Goal: Communication & Community: Answer question/provide support

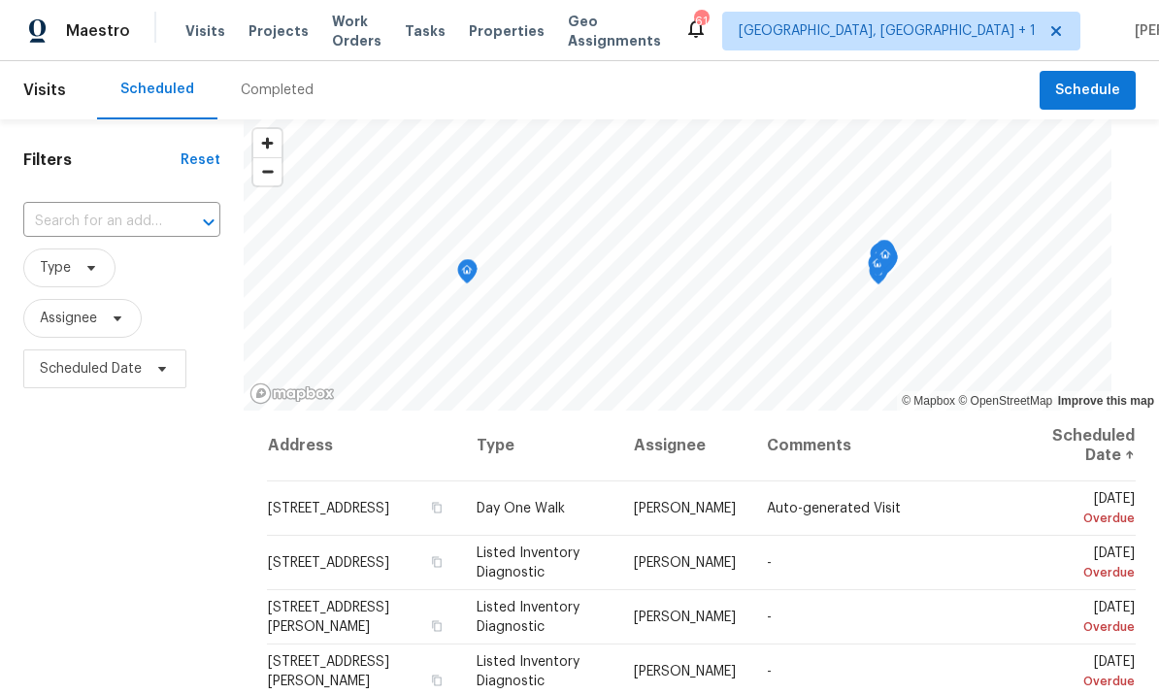
click at [268, 33] on span "Projects" at bounding box center [279, 30] width 60 height 19
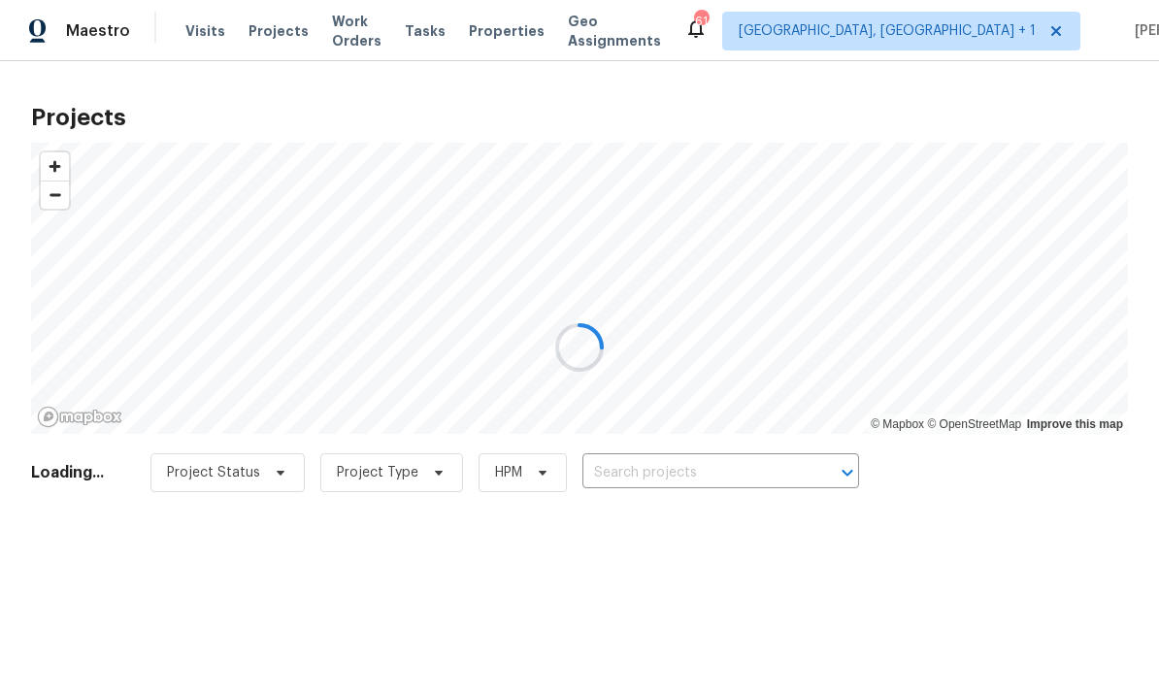
click at [660, 483] on div at bounding box center [579, 347] width 1159 height 694
click at [648, 461] on div at bounding box center [579, 347] width 1159 height 694
click at [648, 460] on div at bounding box center [579, 347] width 1159 height 694
click at [658, 457] on div at bounding box center [579, 347] width 1159 height 694
click at [666, 472] on div at bounding box center [579, 347] width 1159 height 694
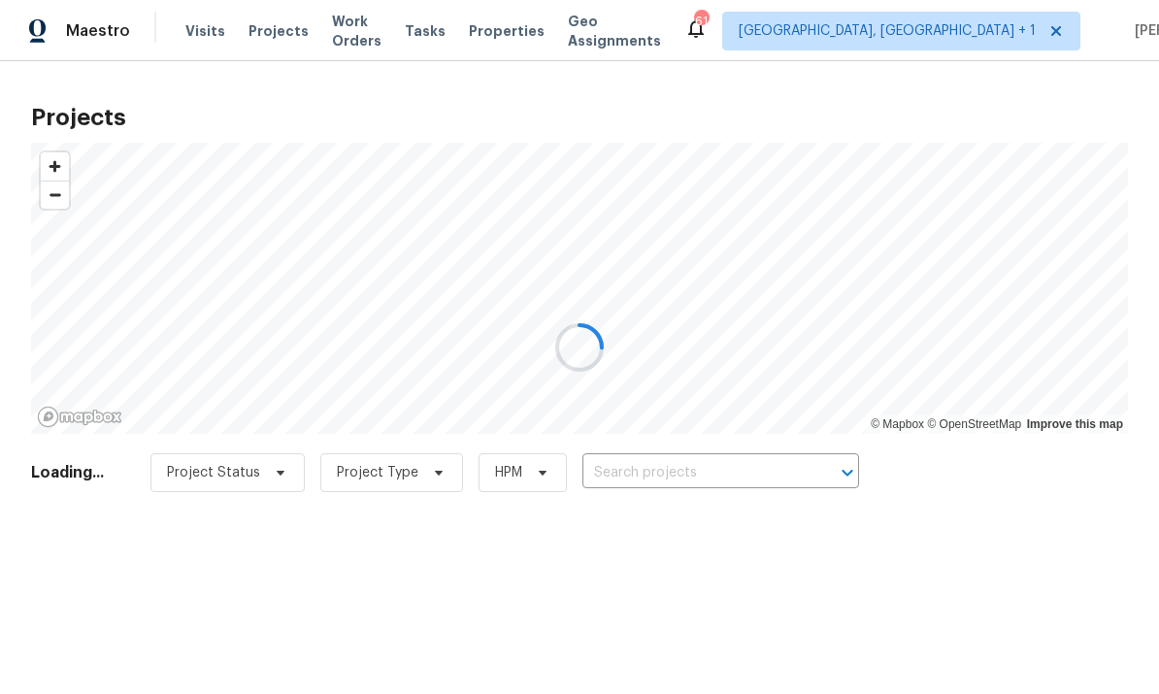
click at [670, 474] on div at bounding box center [579, 347] width 1159 height 694
click at [649, 476] on input "text" at bounding box center [693, 473] width 222 height 30
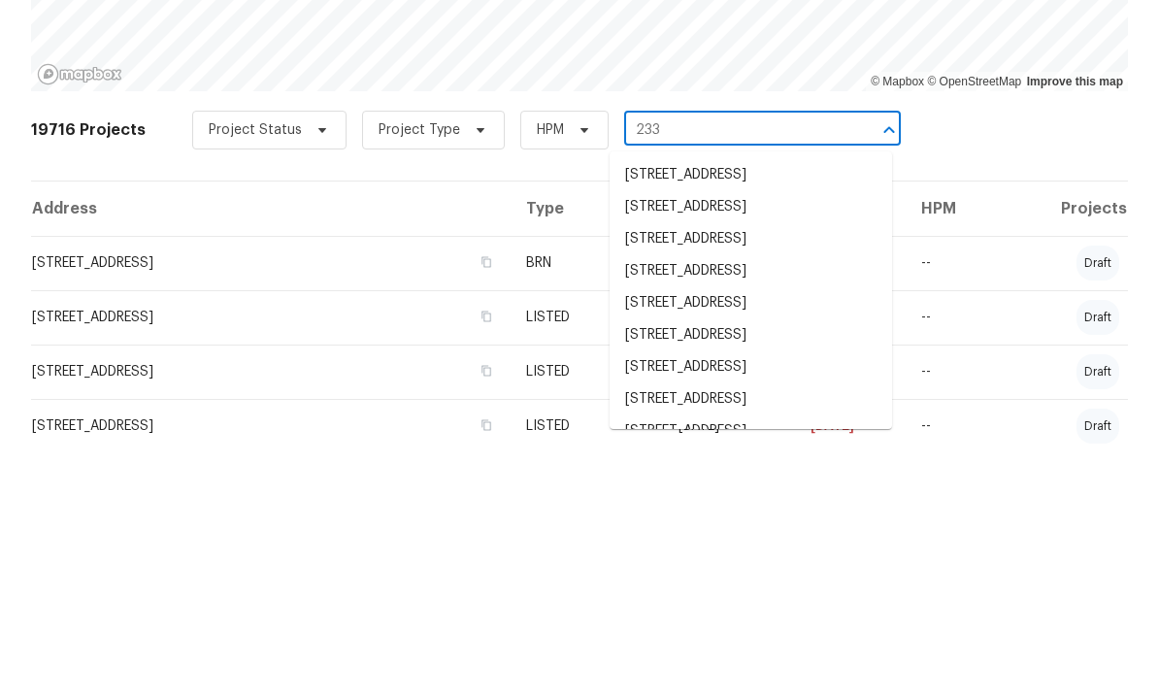
scroll to position [100, 0]
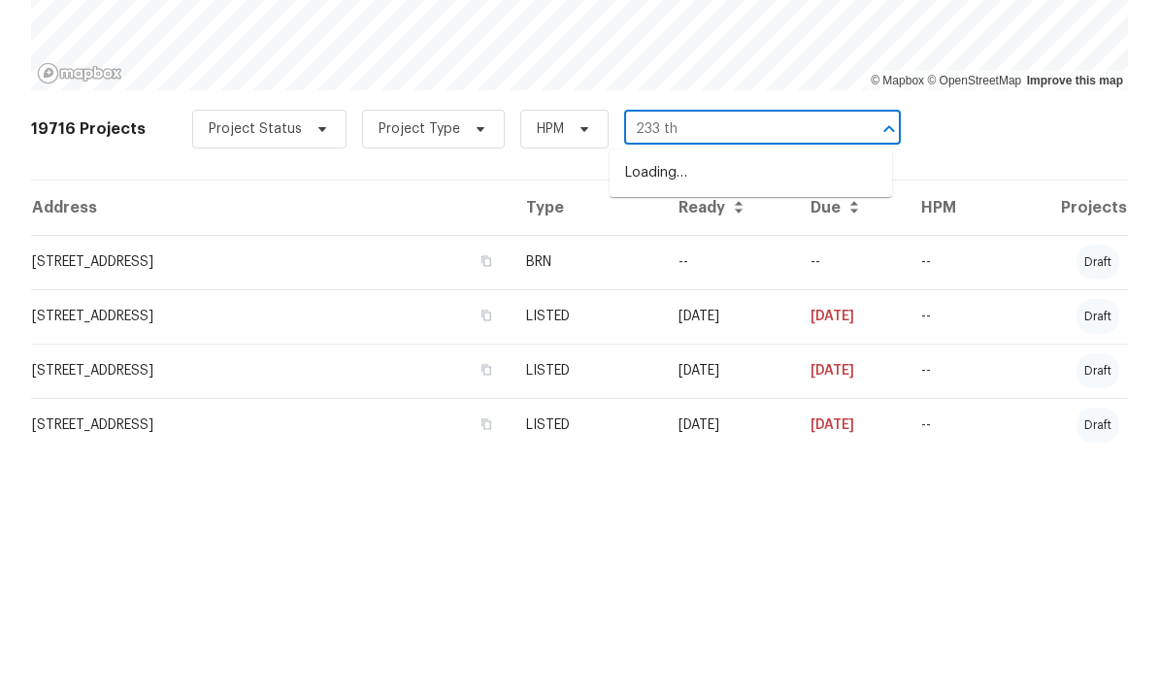
type input "233 the"
click at [749, 401] on li "233 Theys Mill Way, Fuquay Varina, NC 27526" at bounding box center [751, 427] width 282 height 52
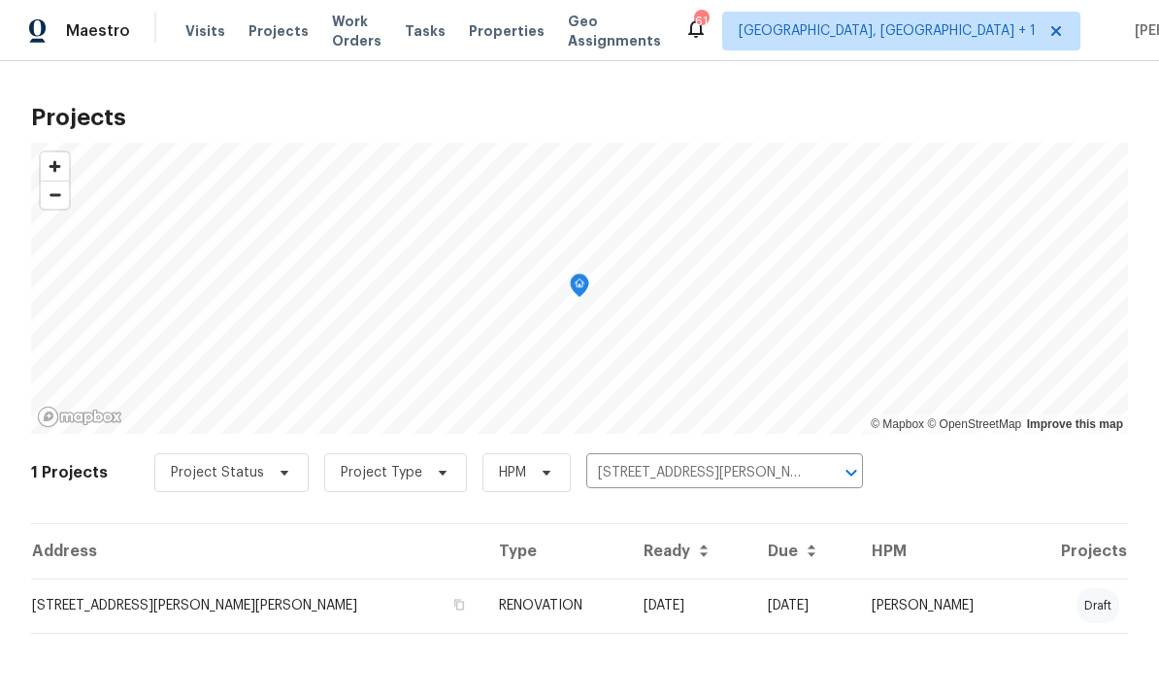
click at [306, 604] on td "233 Theys Mill Way, Fuquay Varina, NC 27526" at bounding box center [257, 606] width 452 height 54
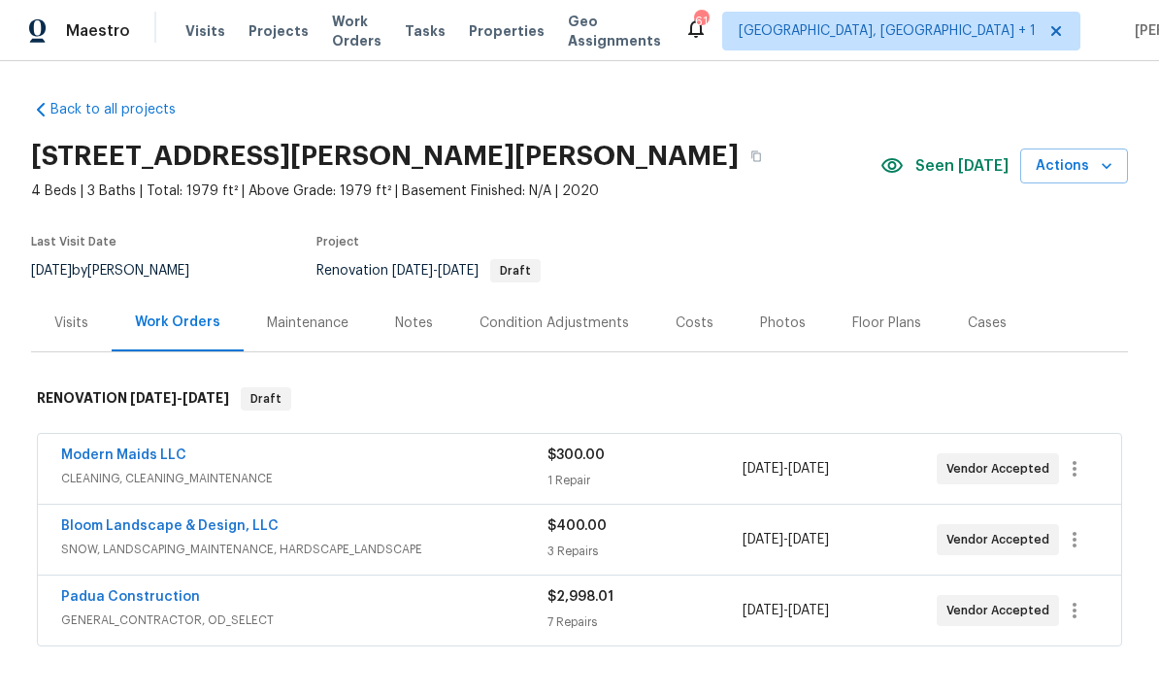
click at [162, 590] on link "Padua Construction" at bounding box center [130, 597] width 139 height 14
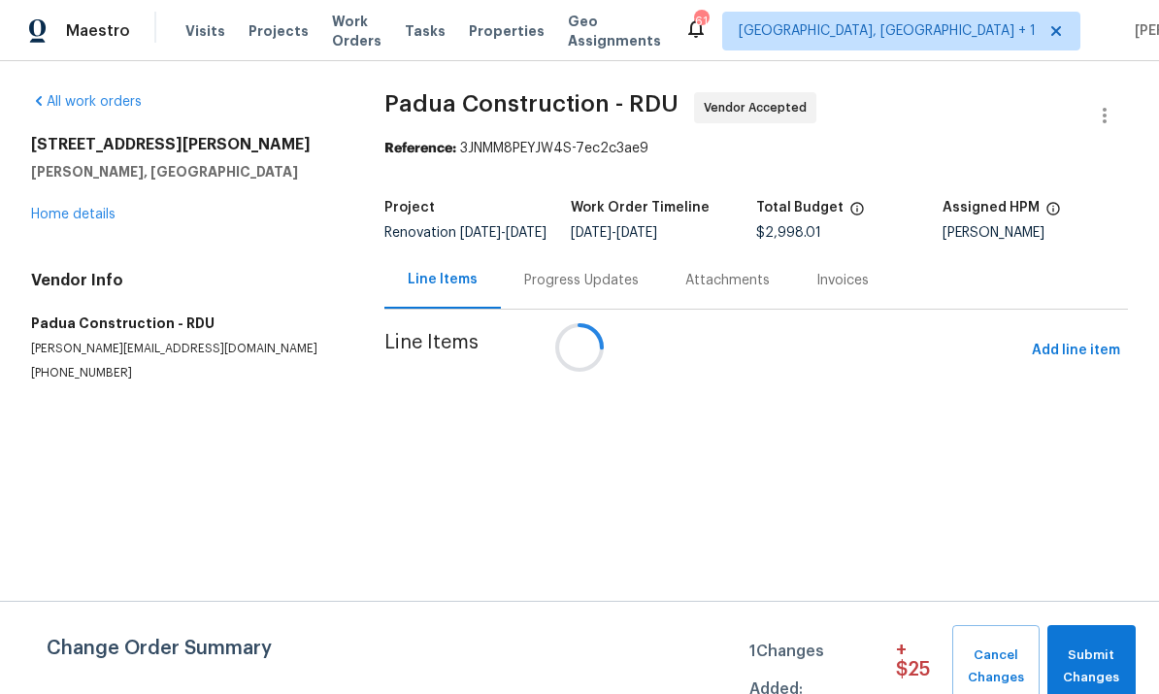
click at [573, 292] on div at bounding box center [579, 347] width 1159 height 694
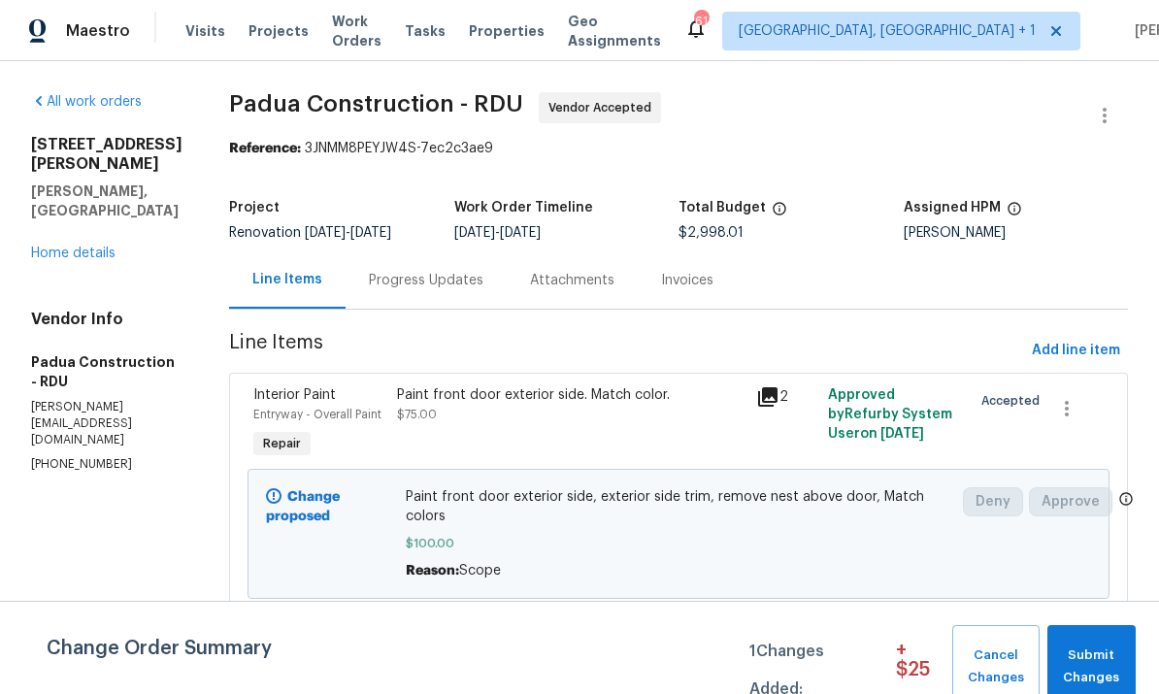
click at [373, 275] on div "Progress Updates" at bounding box center [426, 280] width 115 height 19
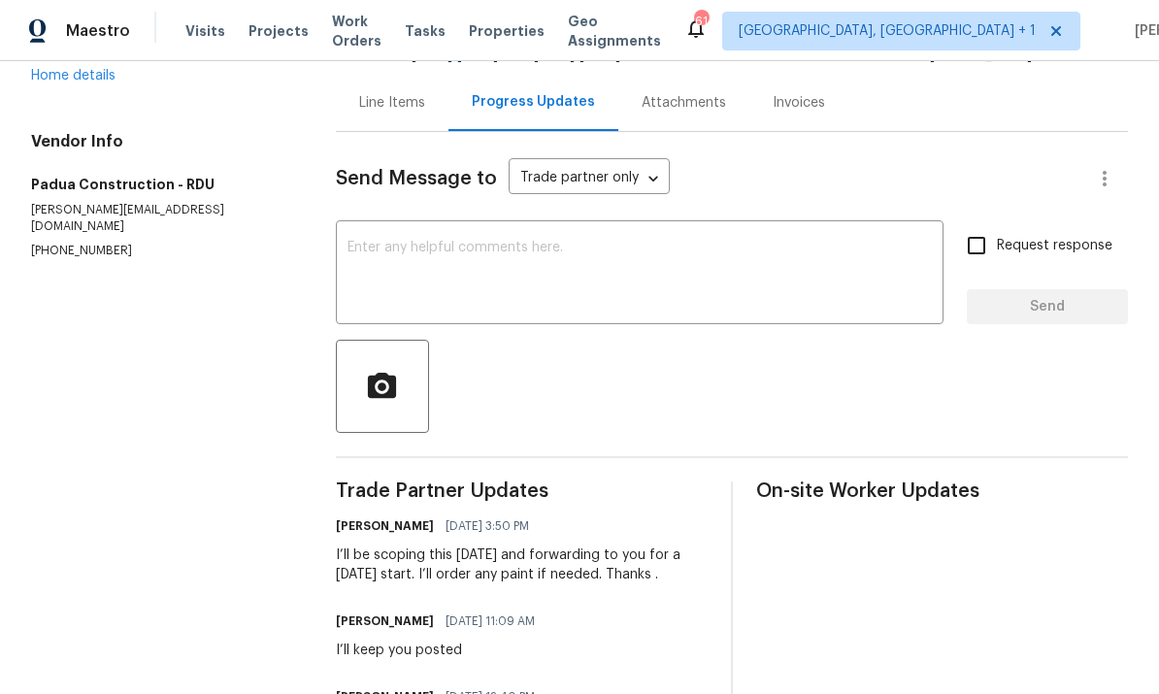
scroll to position [176, 0]
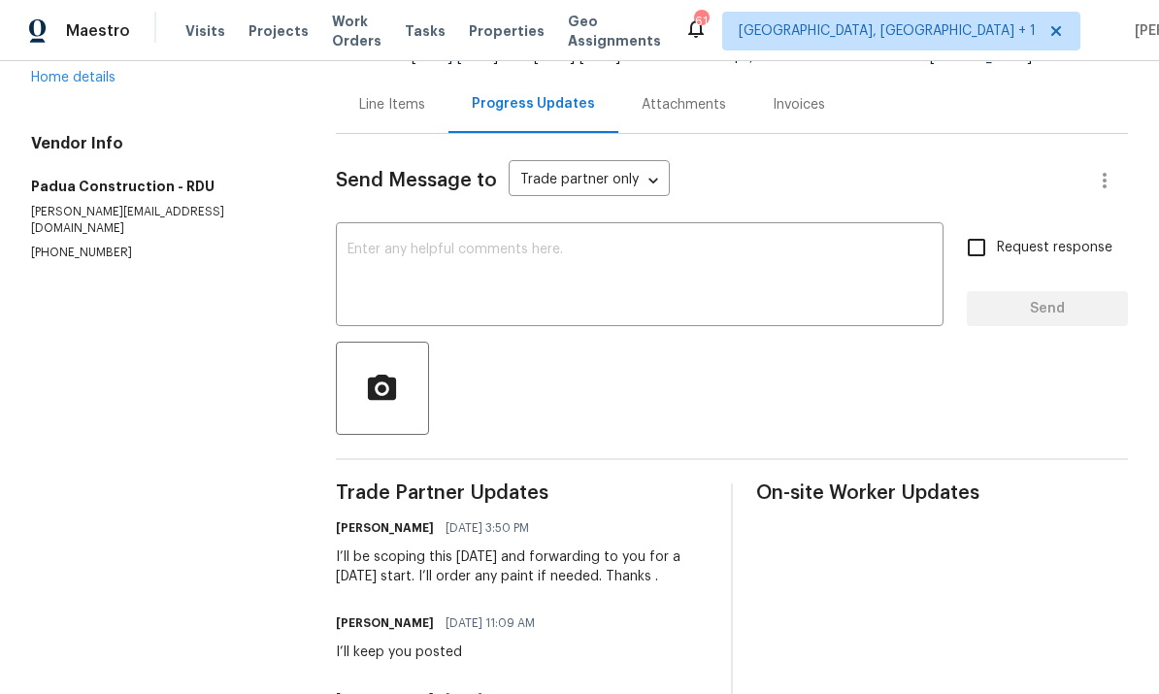
click at [418, 243] on textarea at bounding box center [640, 277] width 584 height 68
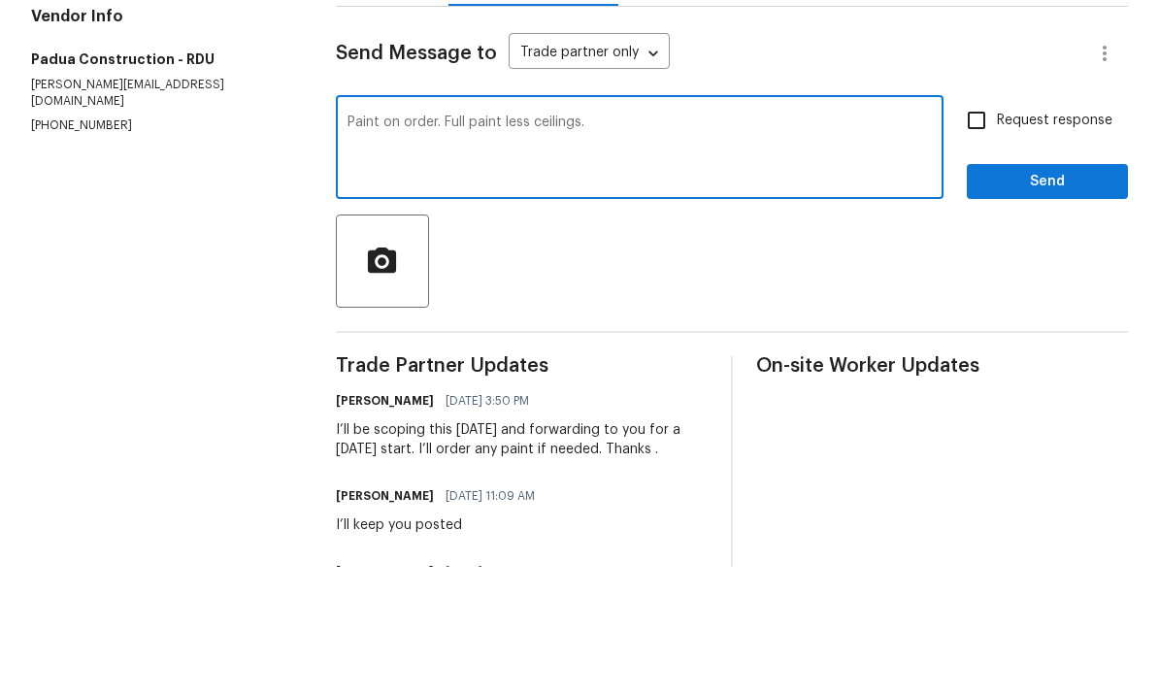
click at [426, 243] on textarea "Paint on order. Full paint less ceilings." at bounding box center [640, 277] width 584 height 68
click at [832, 243] on textarea "Paint on order should be there tomorrow morning. Full paint less ceilings." at bounding box center [640, 277] width 584 height 68
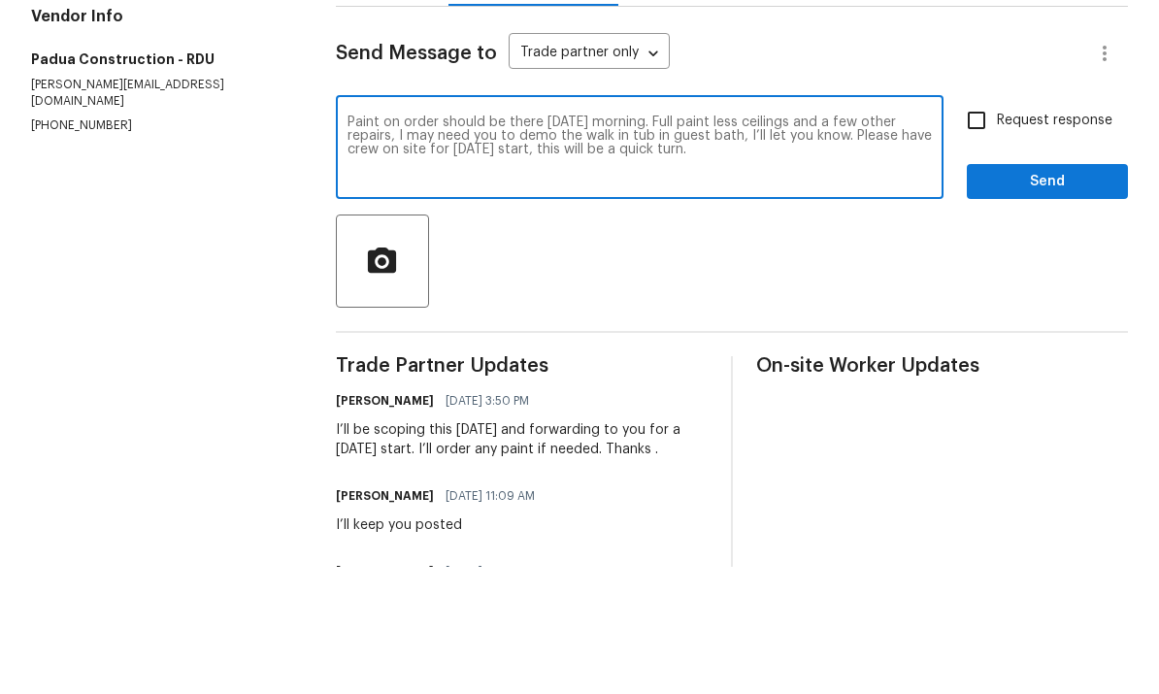
scroll to position [73, 0]
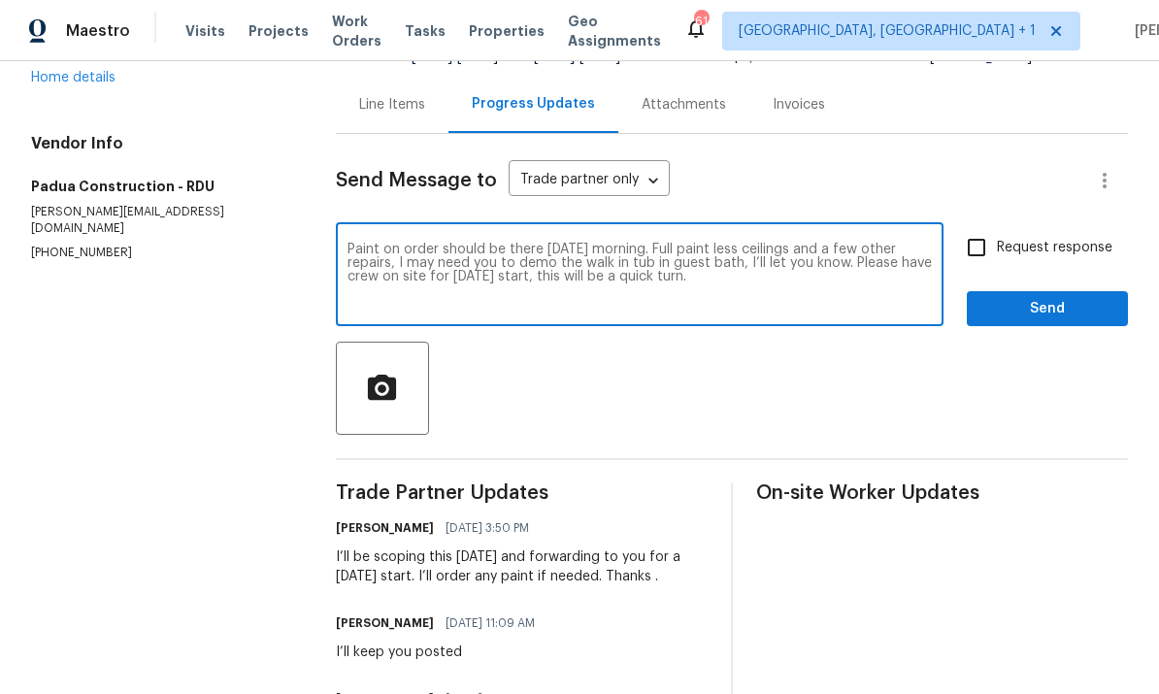
type textarea "Paint on order should be there tomorrow morning. Full paint less ceilings and a…"
click at [978, 227] on input "Request response" at bounding box center [976, 247] width 41 height 41
checkbox input "true"
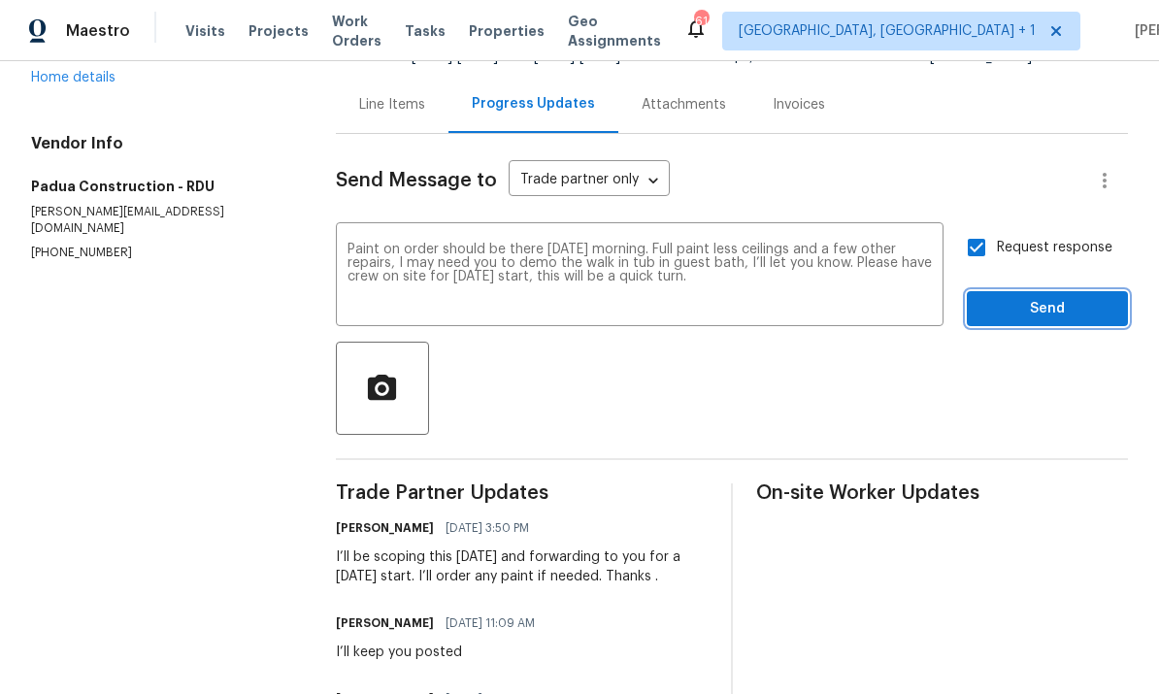
click at [1071, 297] on span "Send" at bounding box center [1047, 309] width 130 height 24
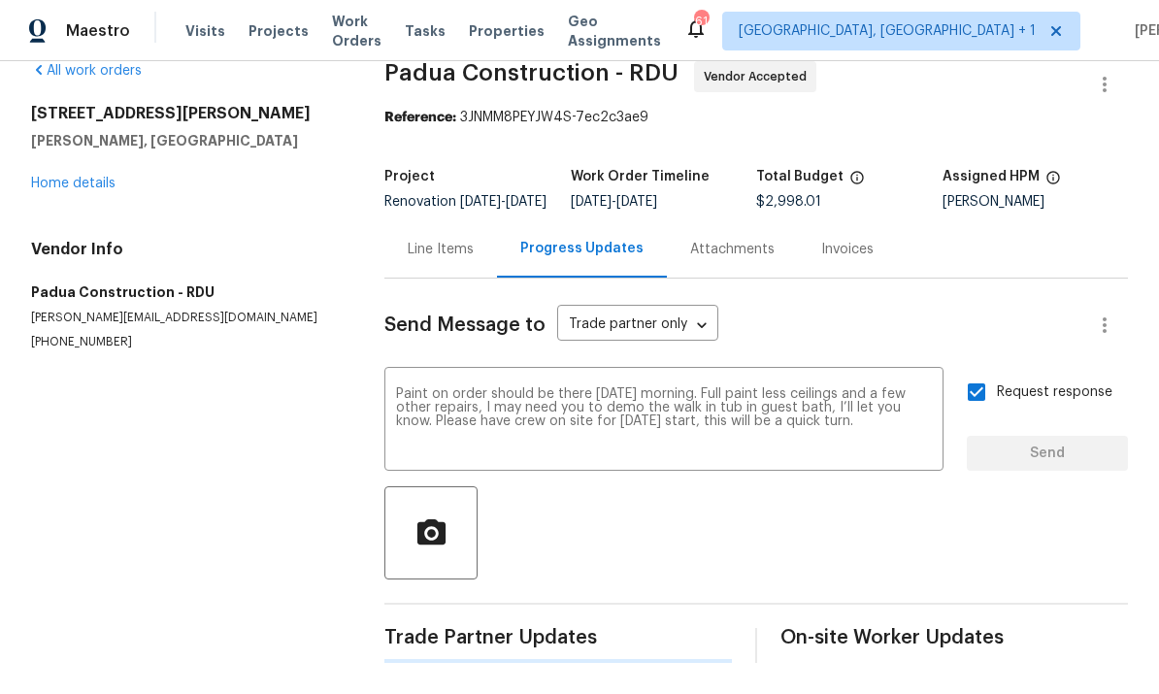
scroll to position [0, 0]
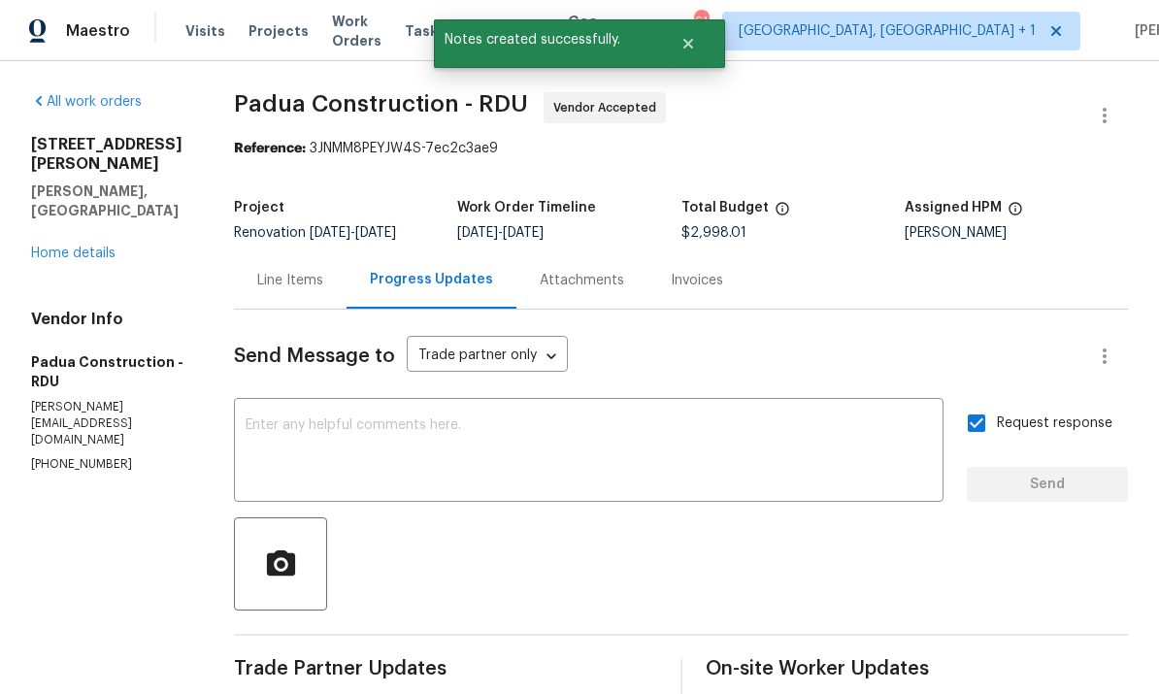
click at [109, 247] on link "Home details" at bounding box center [73, 254] width 84 height 14
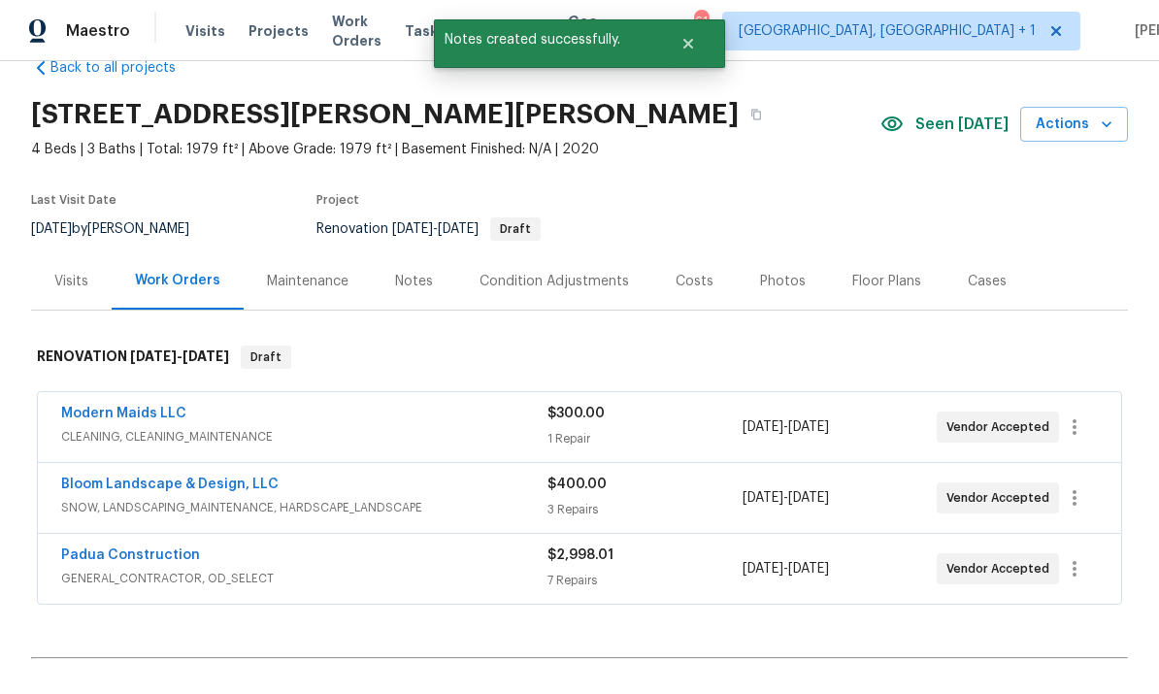
scroll to position [46, 0]
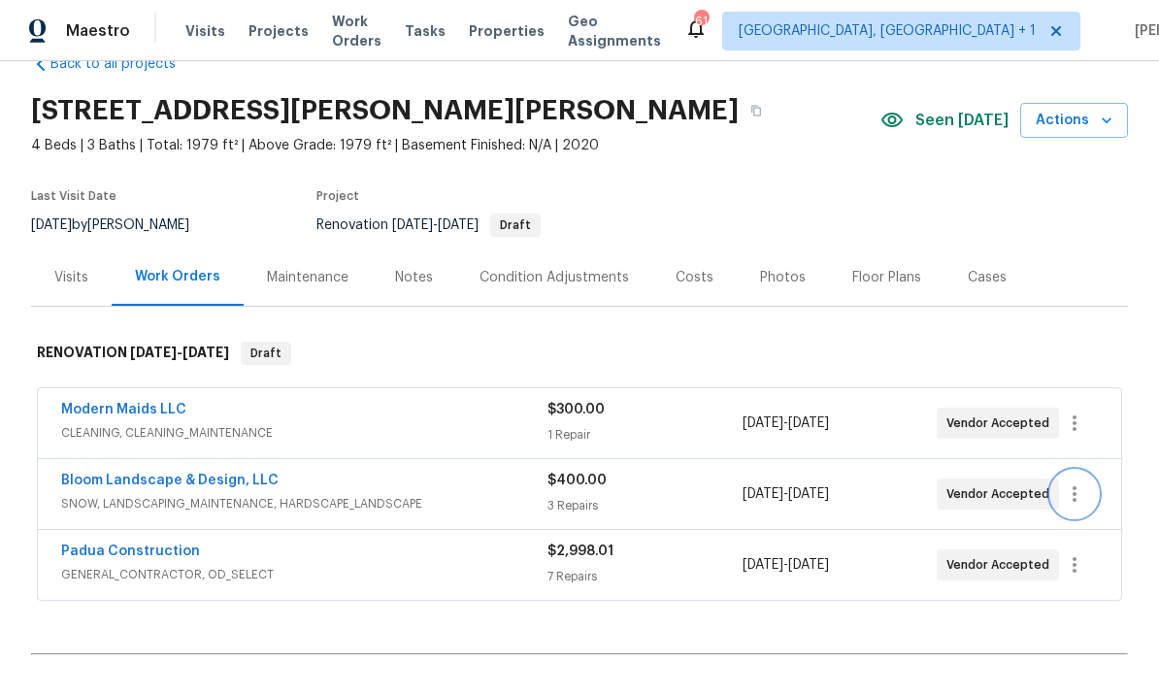
click at [1065, 482] on icon "button" at bounding box center [1074, 493] width 23 height 23
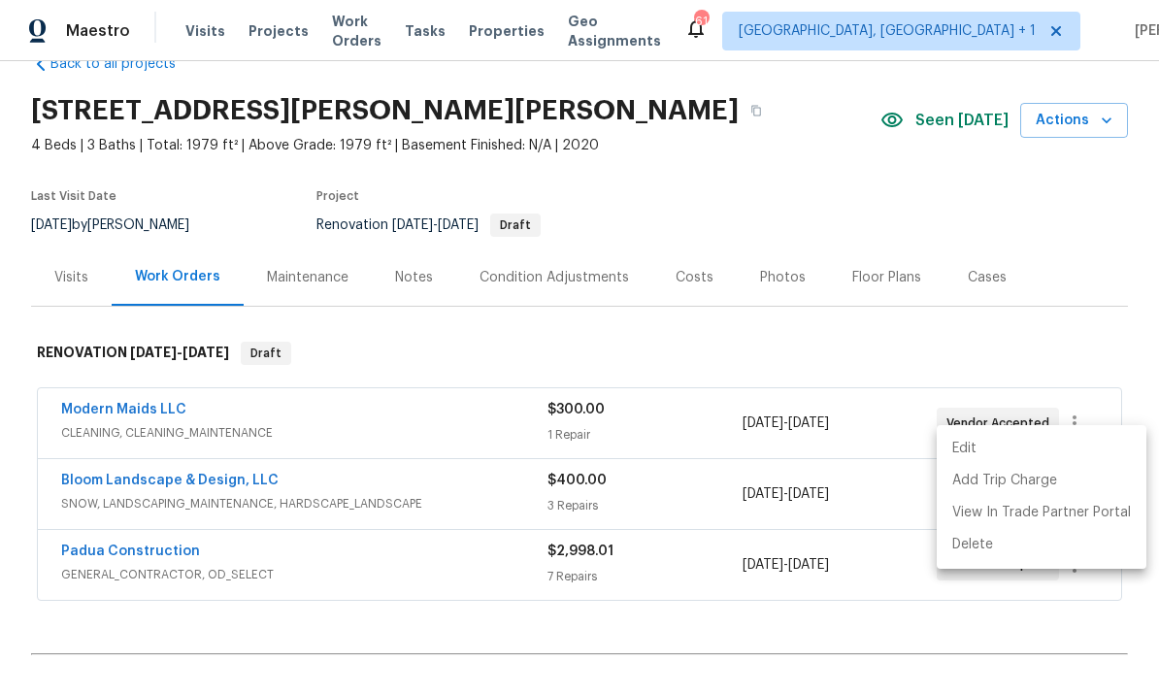
click at [207, 423] on div at bounding box center [579, 347] width 1159 height 694
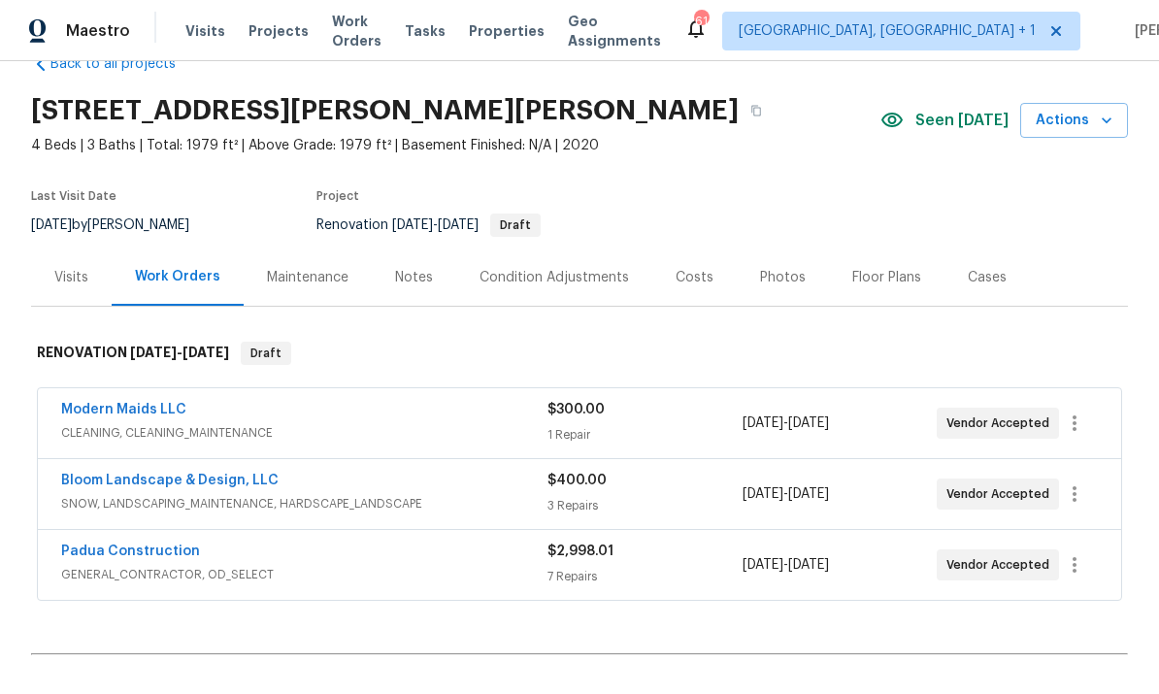
click at [197, 474] on link "Bloom Landscape & Design, LLC" at bounding box center [169, 481] width 217 height 14
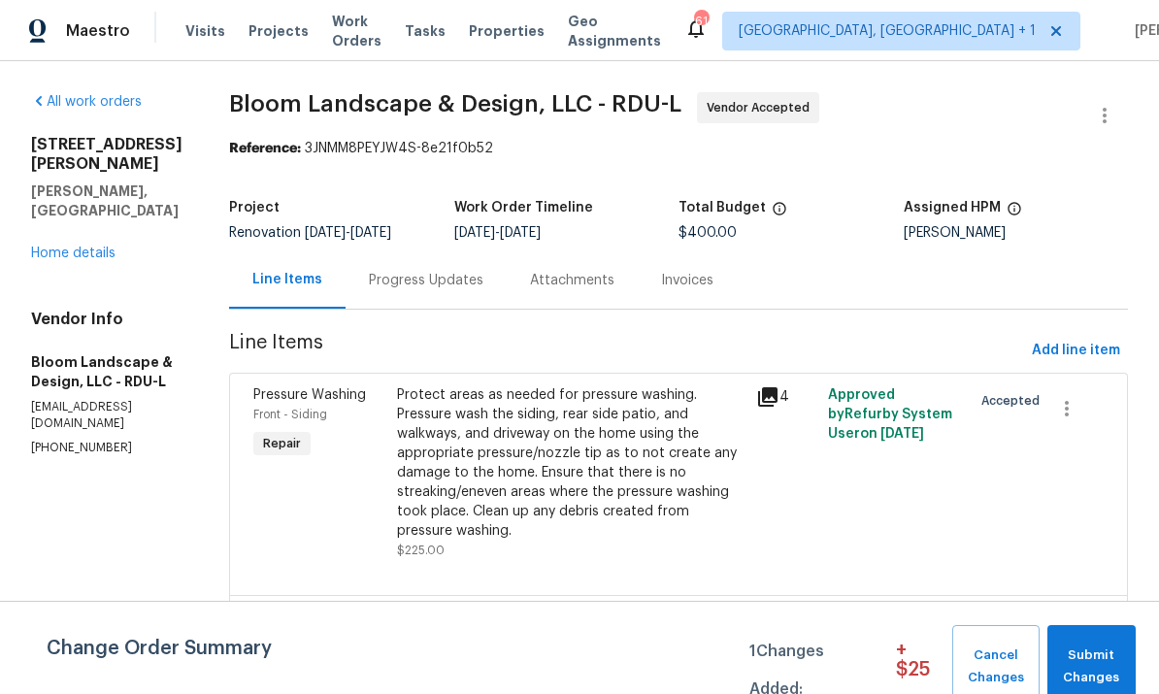
click at [412, 274] on div "Progress Updates" at bounding box center [426, 280] width 115 height 19
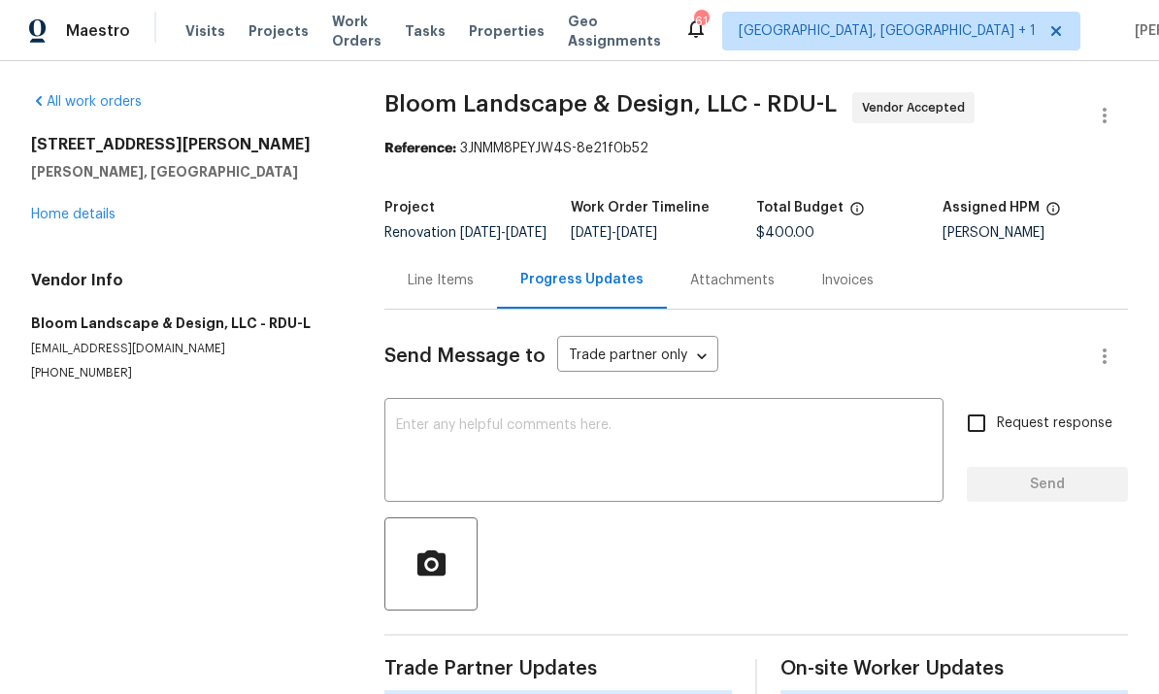
scroll to position [73, 0]
click at [479, 418] on textarea at bounding box center [664, 452] width 536 height 68
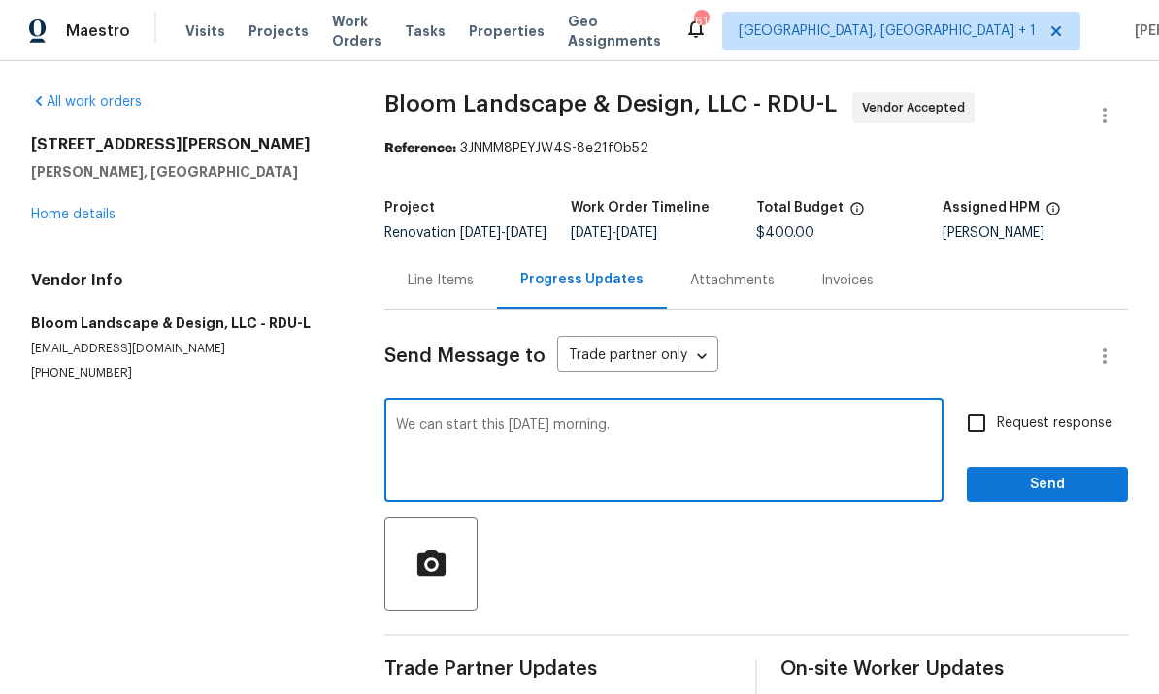
type textarea "We can start this tomorrow morning."
click at [974, 403] on input "Request response" at bounding box center [976, 423] width 41 height 41
checkbox input "true"
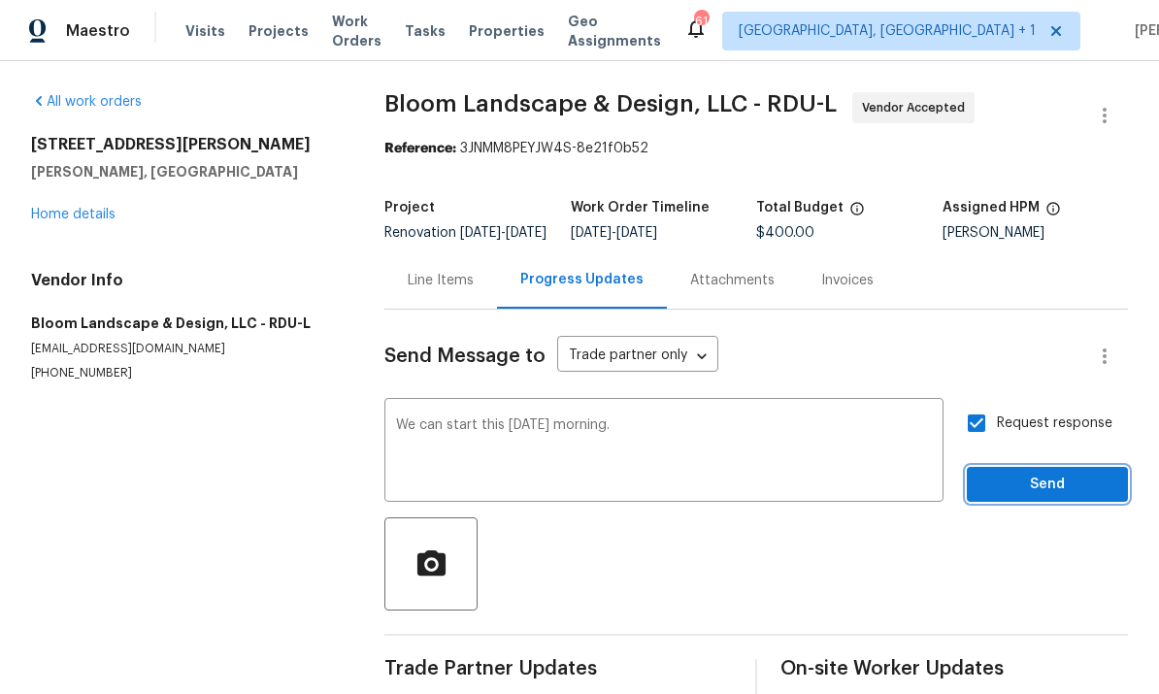
click at [1052, 473] on span "Send" at bounding box center [1047, 485] width 130 height 24
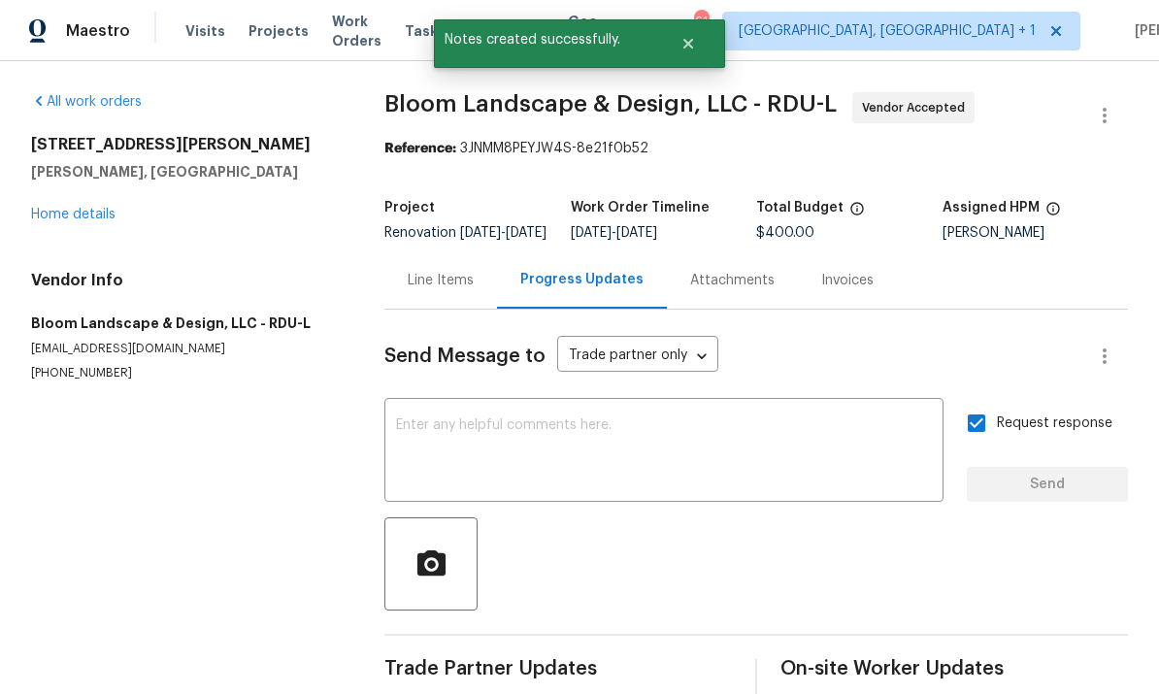
click at [100, 208] on link "Home details" at bounding box center [73, 215] width 84 height 14
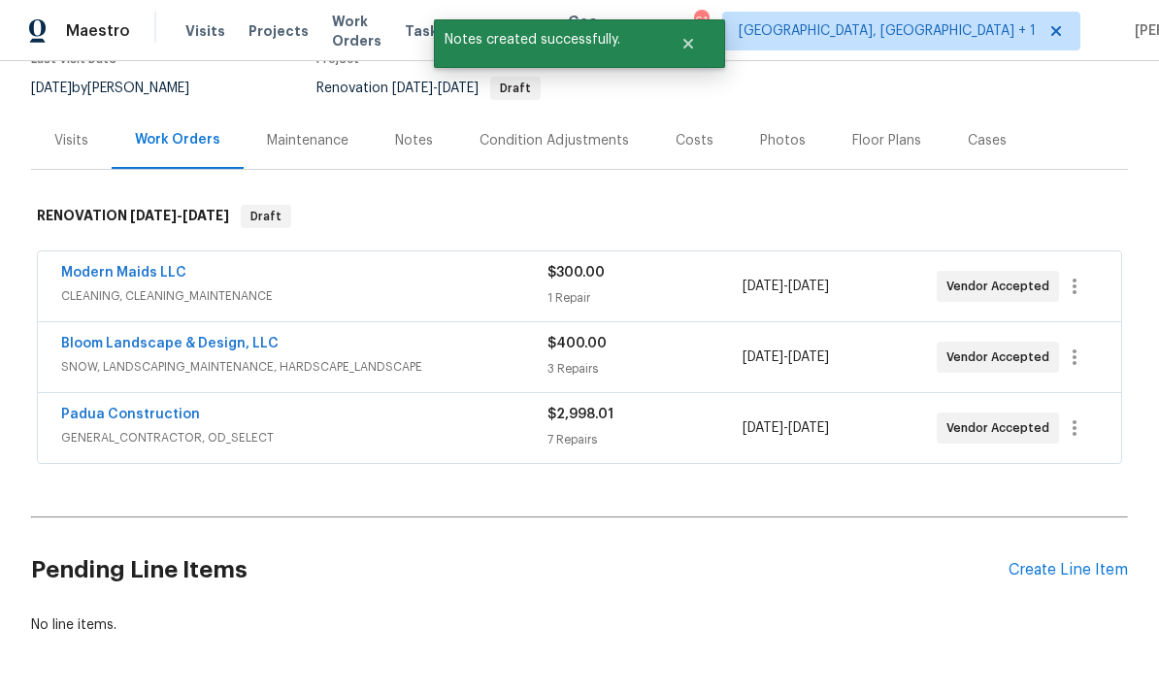
scroll to position [182, 0]
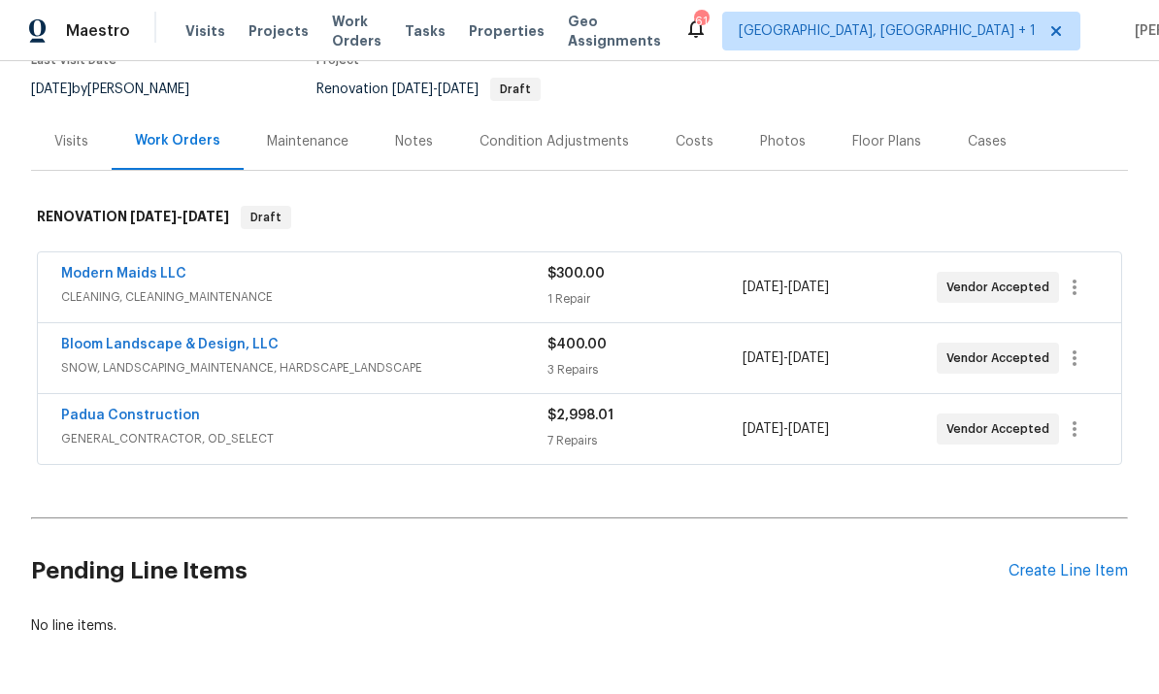
click at [1099, 526] on div "Pending Line Items Create Line Item" at bounding box center [579, 571] width 1097 height 90
click at [1055, 562] on div "Create Line Item" at bounding box center [1068, 571] width 119 height 18
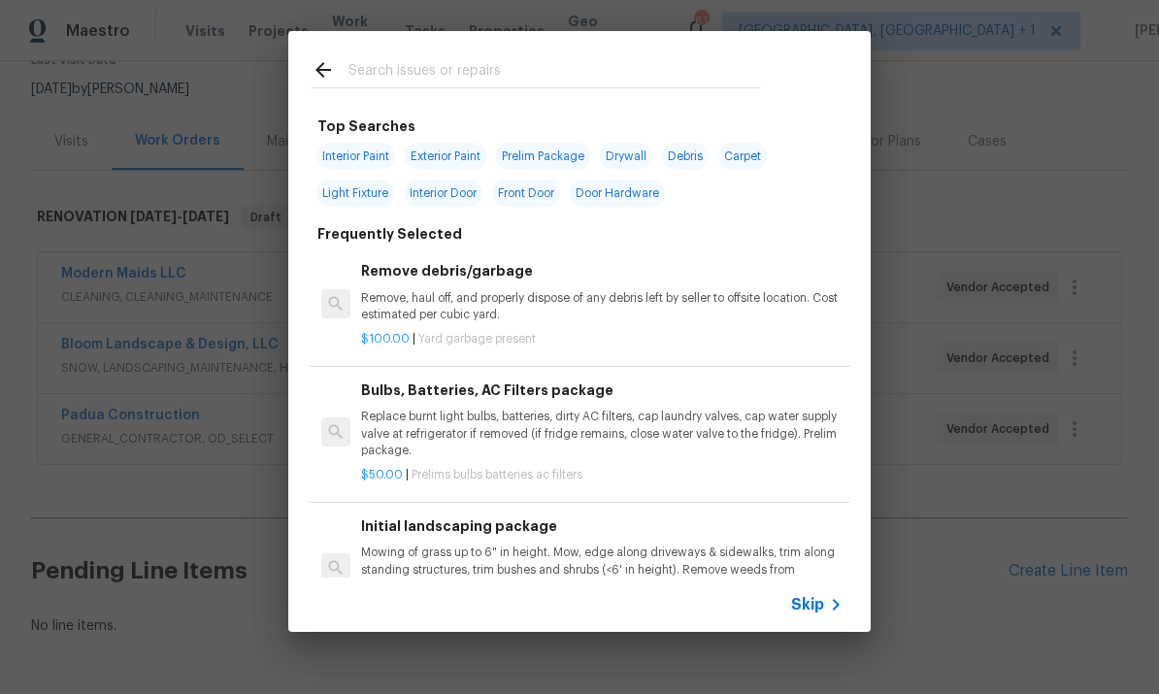
click at [389, 82] on input "text" at bounding box center [554, 72] width 412 height 29
click at [389, 81] on input "text" at bounding box center [554, 72] width 412 height 29
type input "Steam"
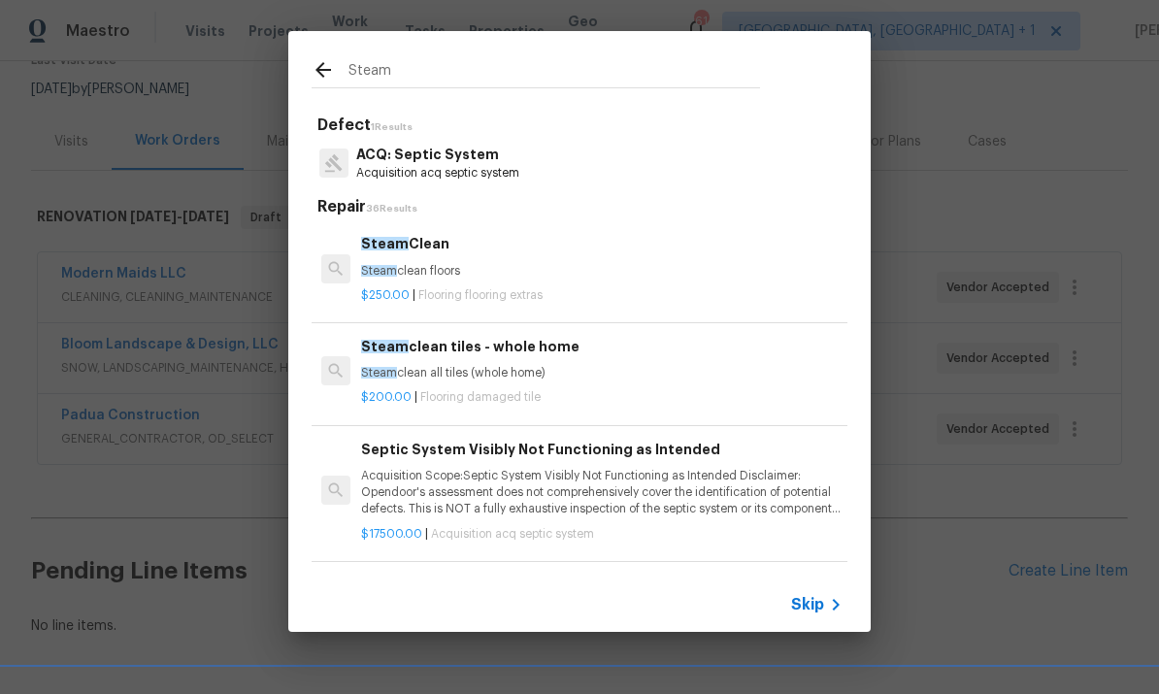
click at [435, 259] on div "Steam Clean Steam clean floors" at bounding box center [601, 256] width 481 height 47
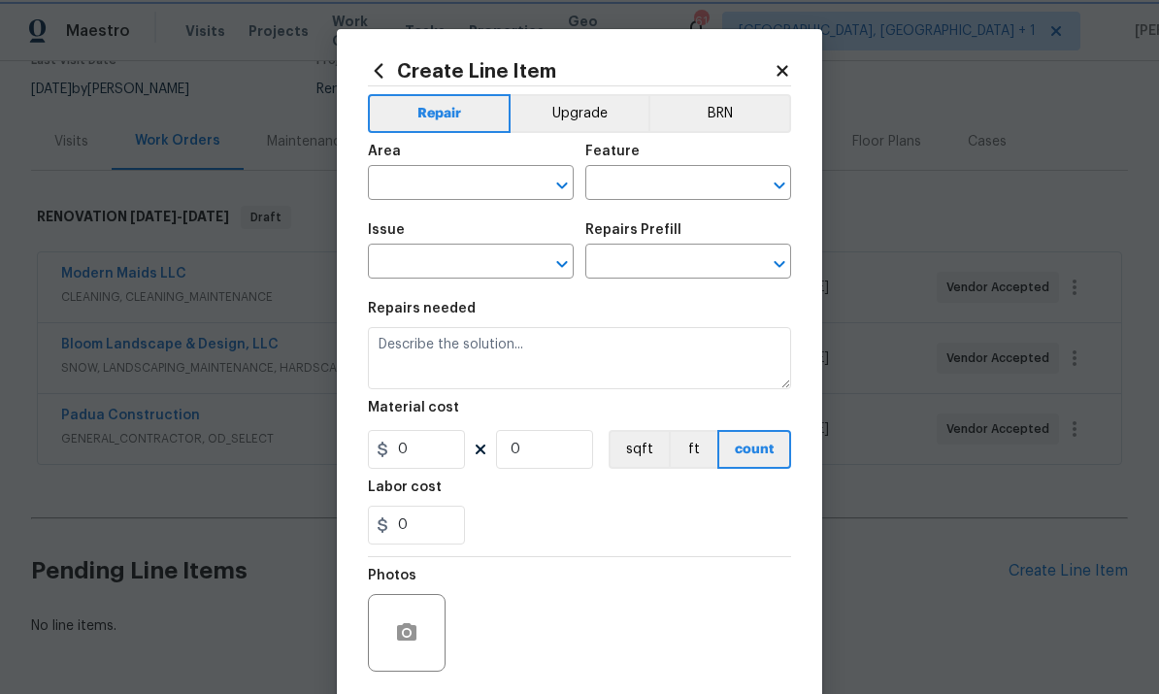
type input "Overall Flooring"
type input "Flooring Extras"
type textarea "Steam clean floors"
type input "1"
type input "Steam Clean $250.00"
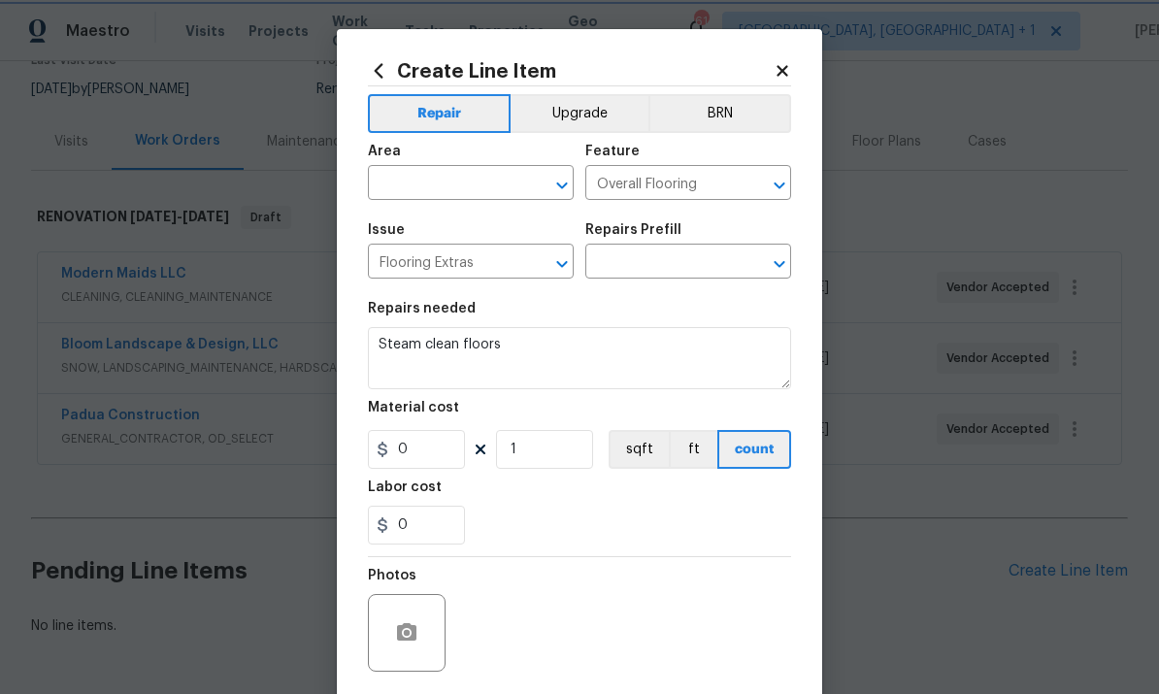
type input "250"
click at [434, 249] on div "Issue" at bounding box center [471, 235] width 206 height 25
click at [425, 178] on input "text" at bounding box center [443, 185] width 151 height 30
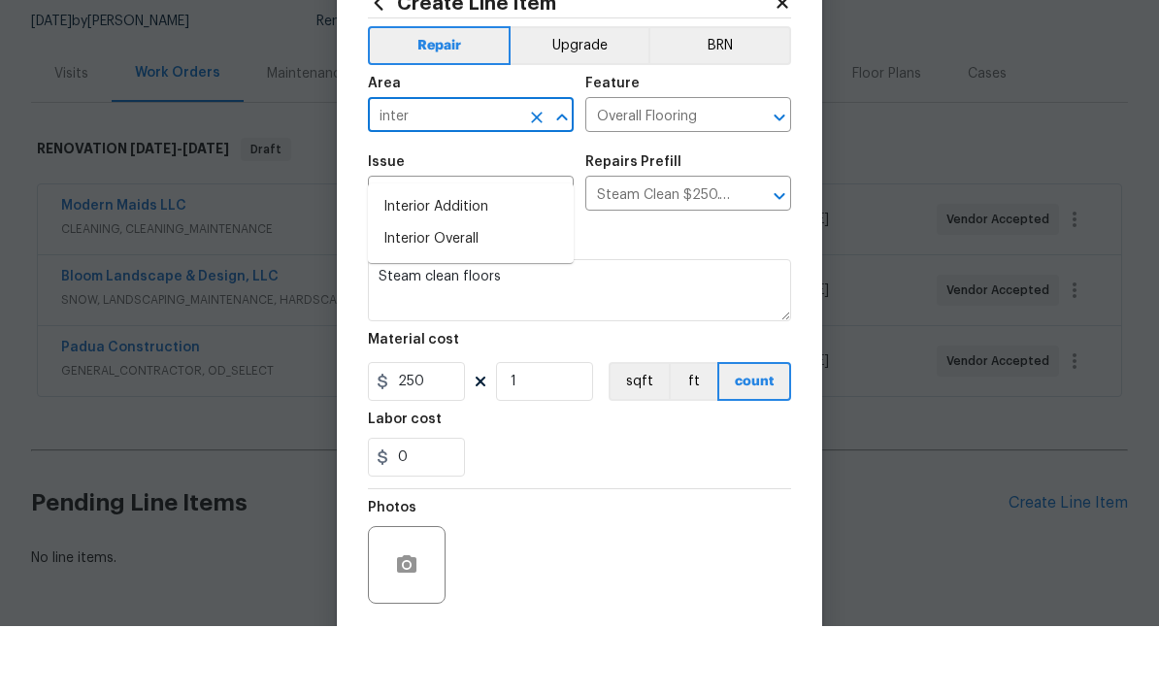
click at [446, 291] on li "Interior Overall" at bounding box center [471, 307] width 206 height 32
type input "Interior Overall"
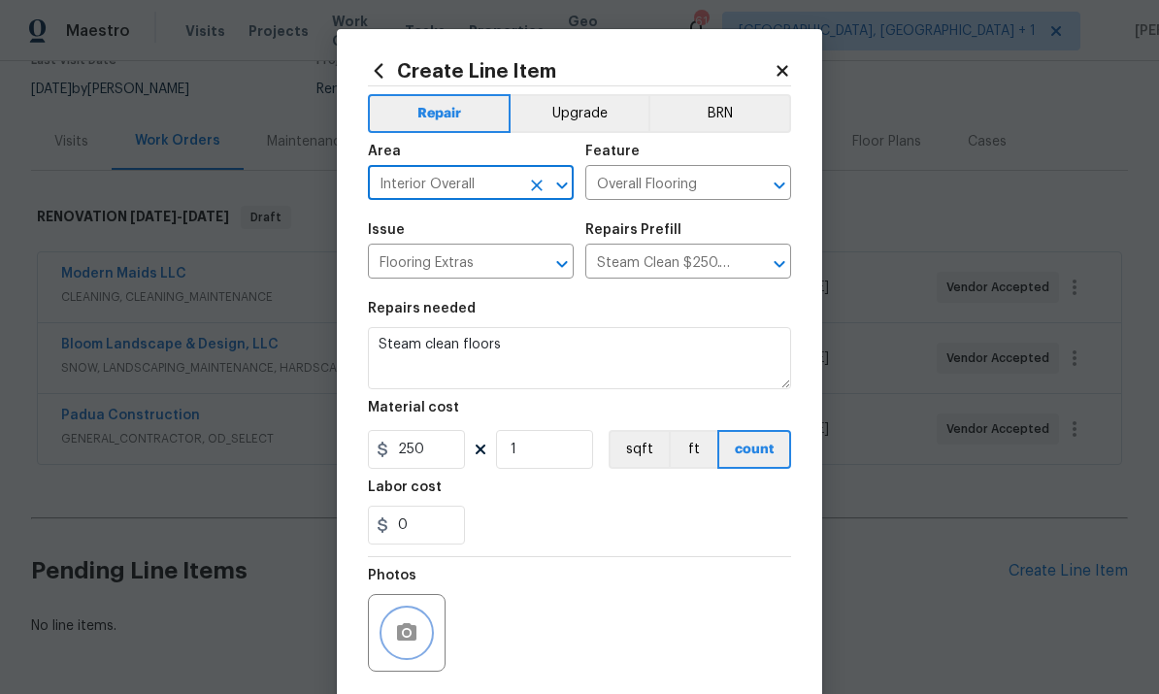
click at [407, 624] on button "button" at bounding box center [406, 633] width 47 height 47
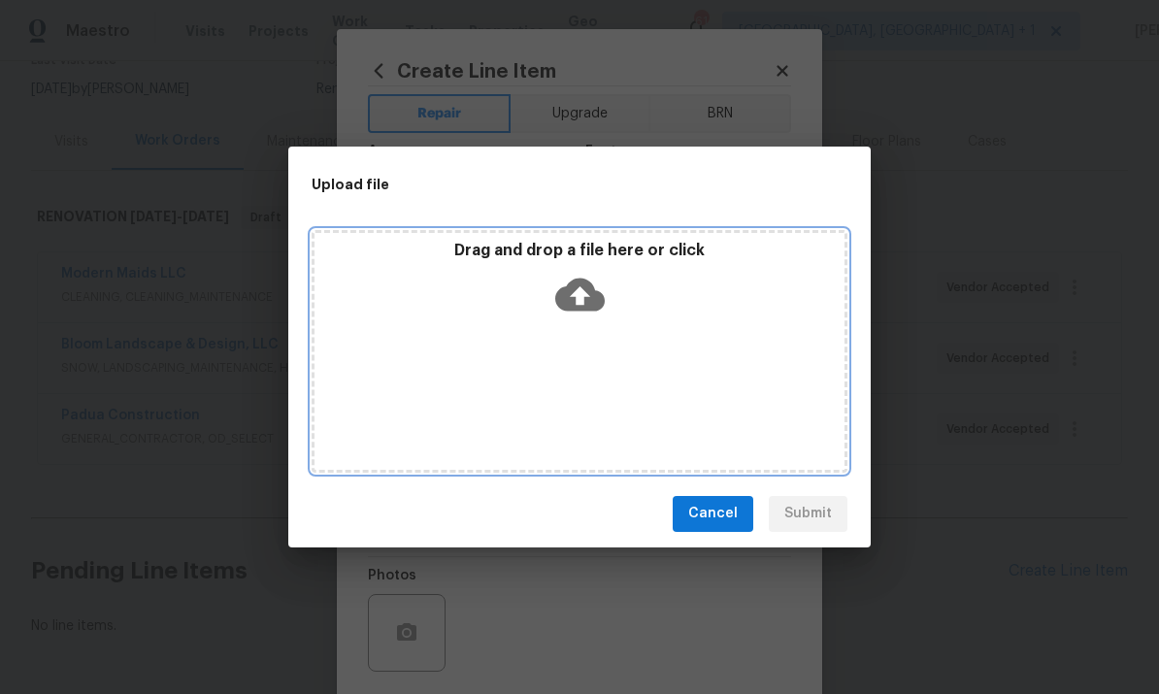
click at [580, 283] on icon at bounding box center [580, 294] width 50 height 33
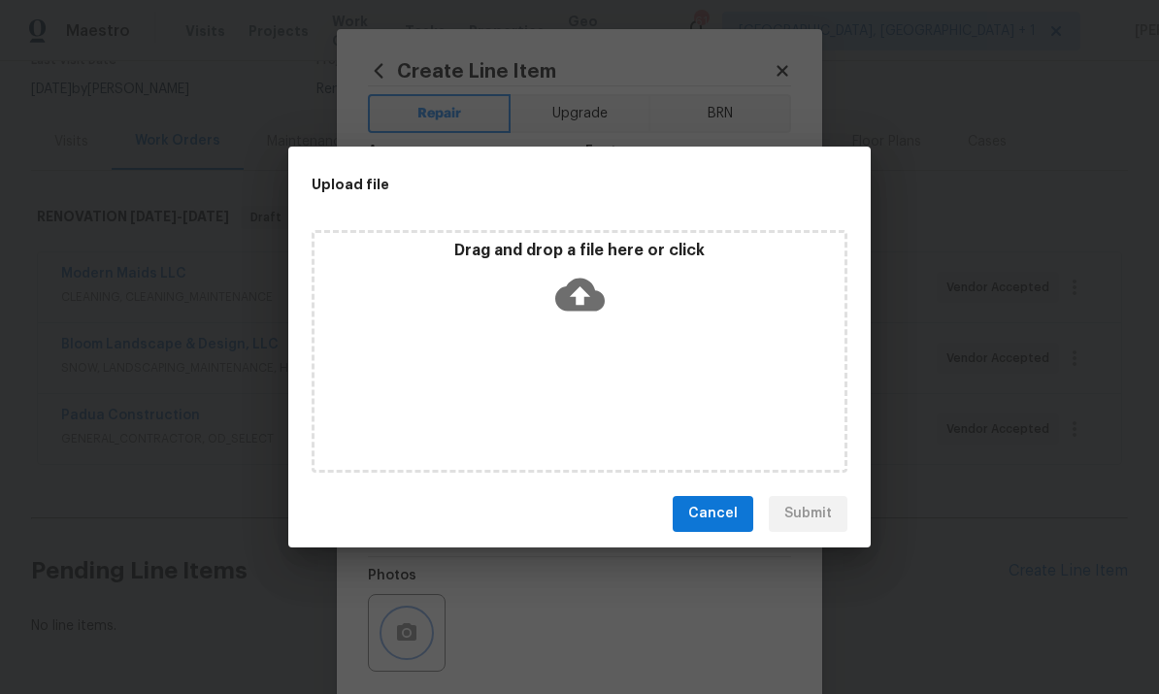
click at [1034, 397] on div "Upload file Drag and drop a file here or click Cancel Submit" at bounding box center [579, 347] width 1159 height 694
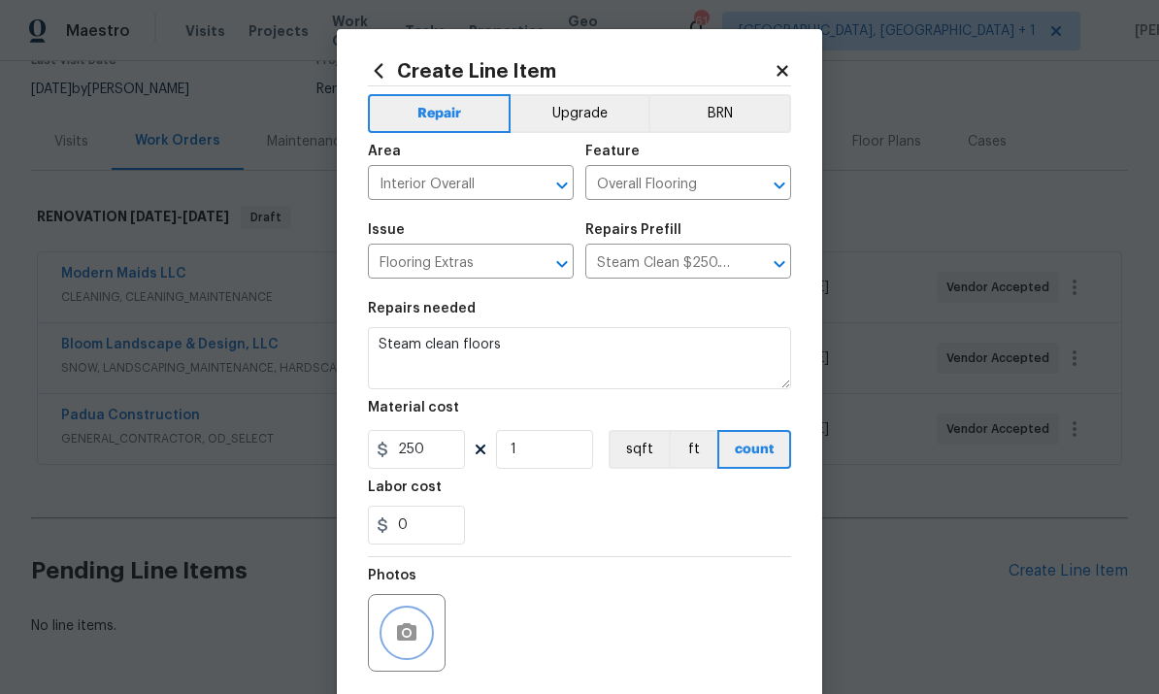
click at [421, 636] on button "button" at bounding box center [406, 633] width 47 height 47
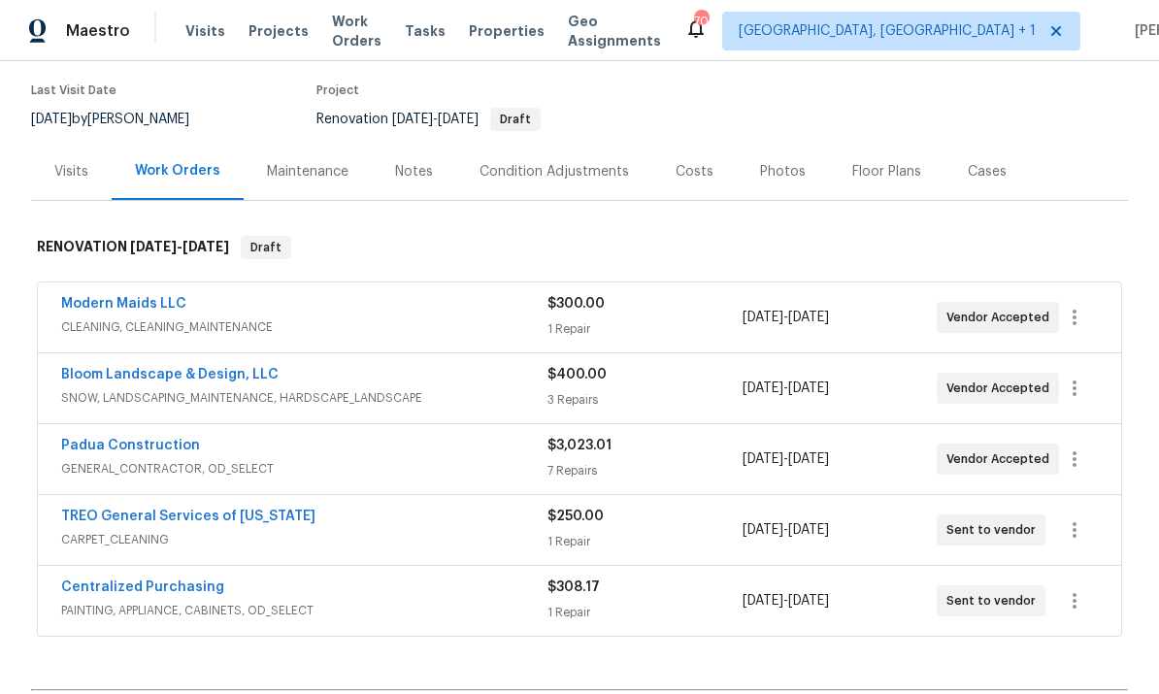
scroll to position [152, 0]
click at [688, 178] on div "Costs" at bounding box center [695, 170] width 38 height 19
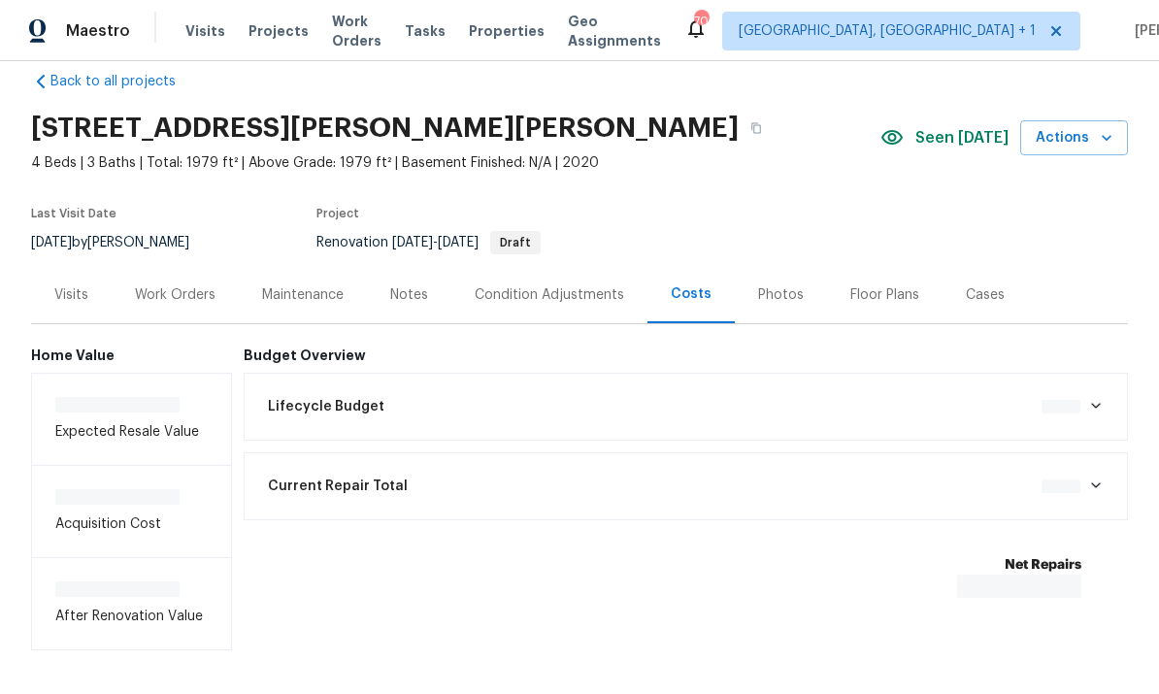
click at [170, 289] on div "Work Orders" at bounding box center [175, 294] width 81 height 19
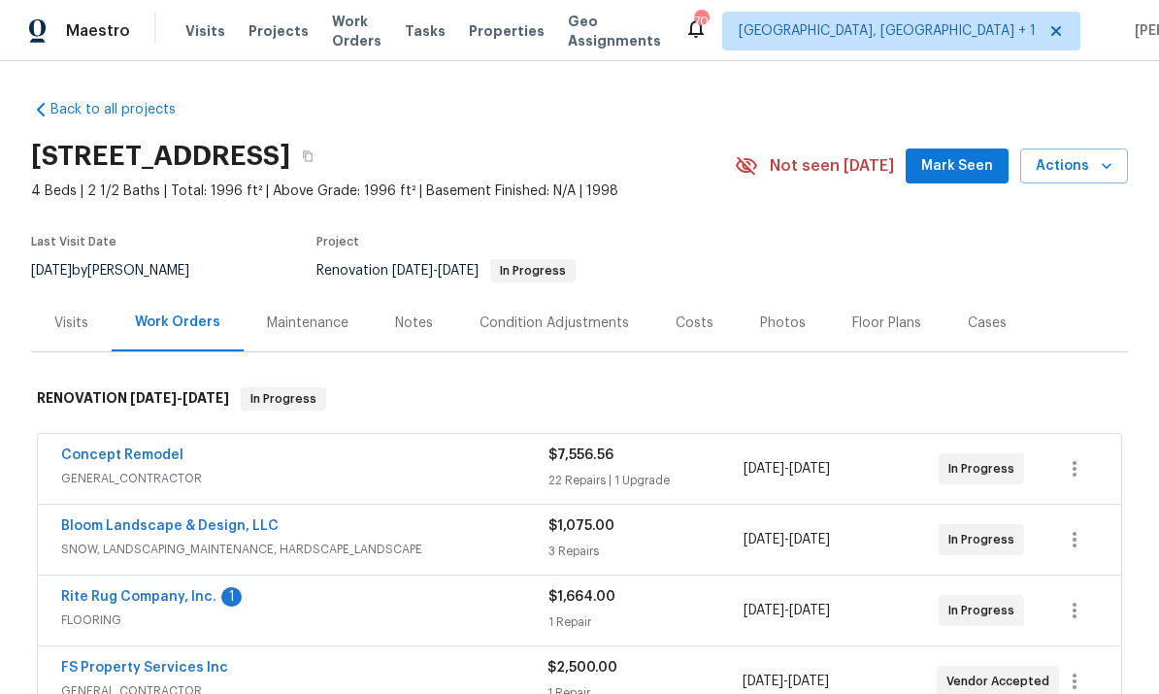
click at [187, 601] on link "Rite Rug Company, Inc." at bounding box center [138, 597] width 155 height 14
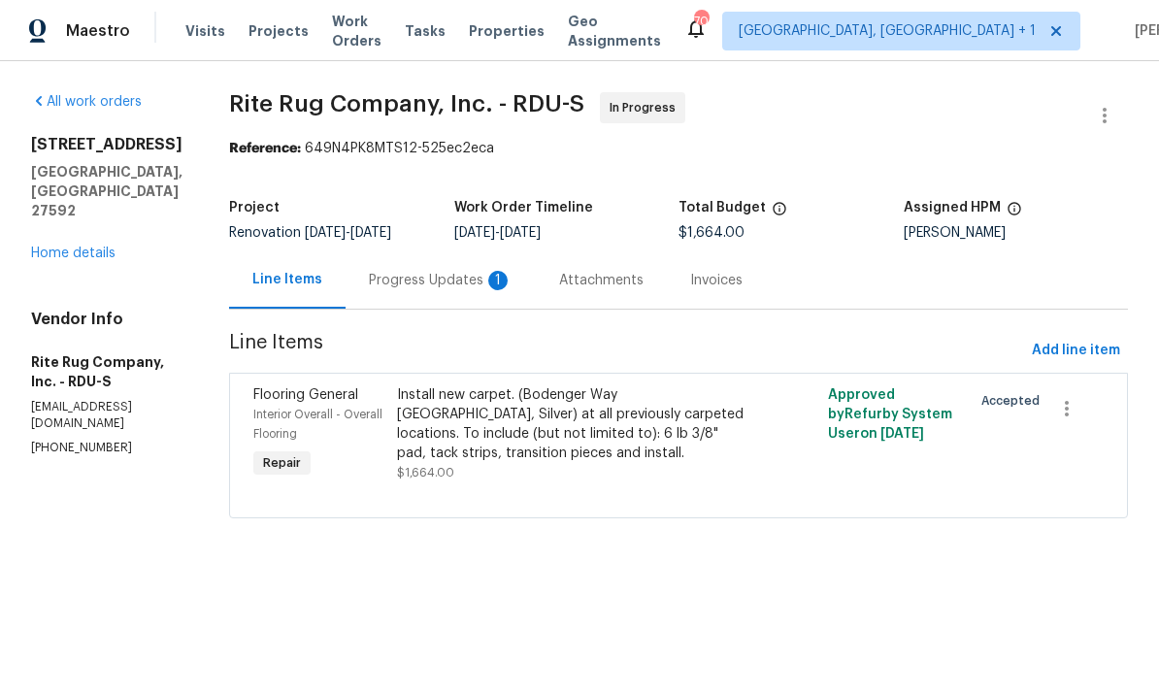
click at [446, 293] on div "Progress Updates 1" at bounding box center [441, 279] width 190 height 57
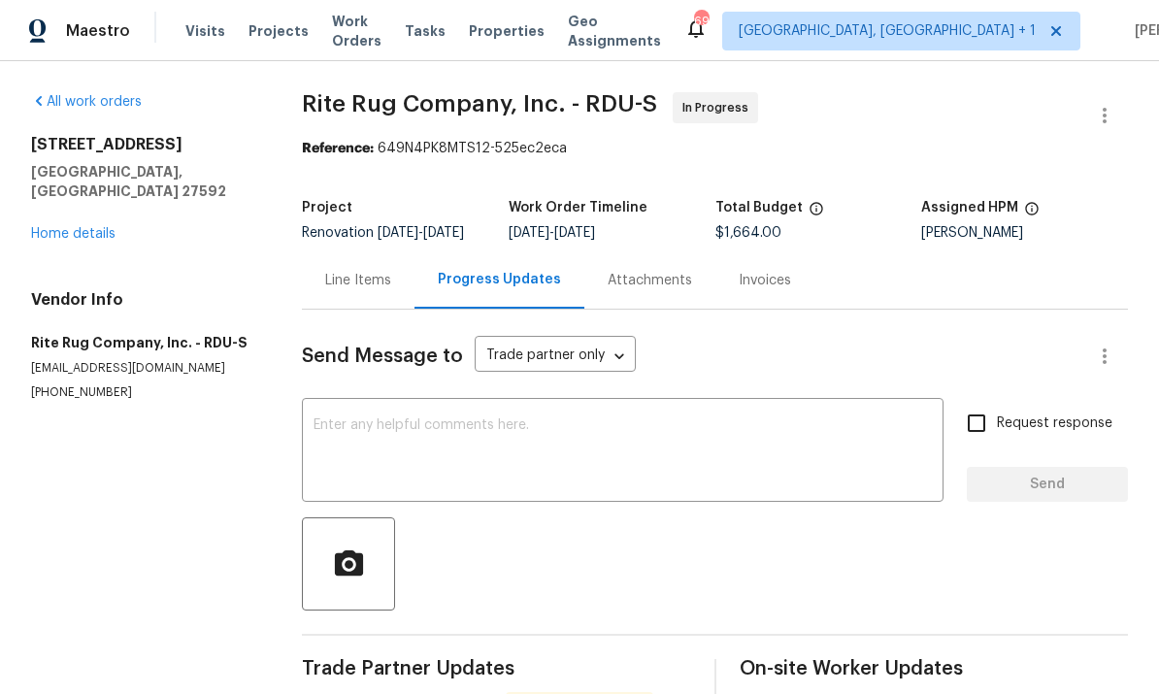
click at [407, 418] on textarea at bounding box center [623, 452] width 618 height 68
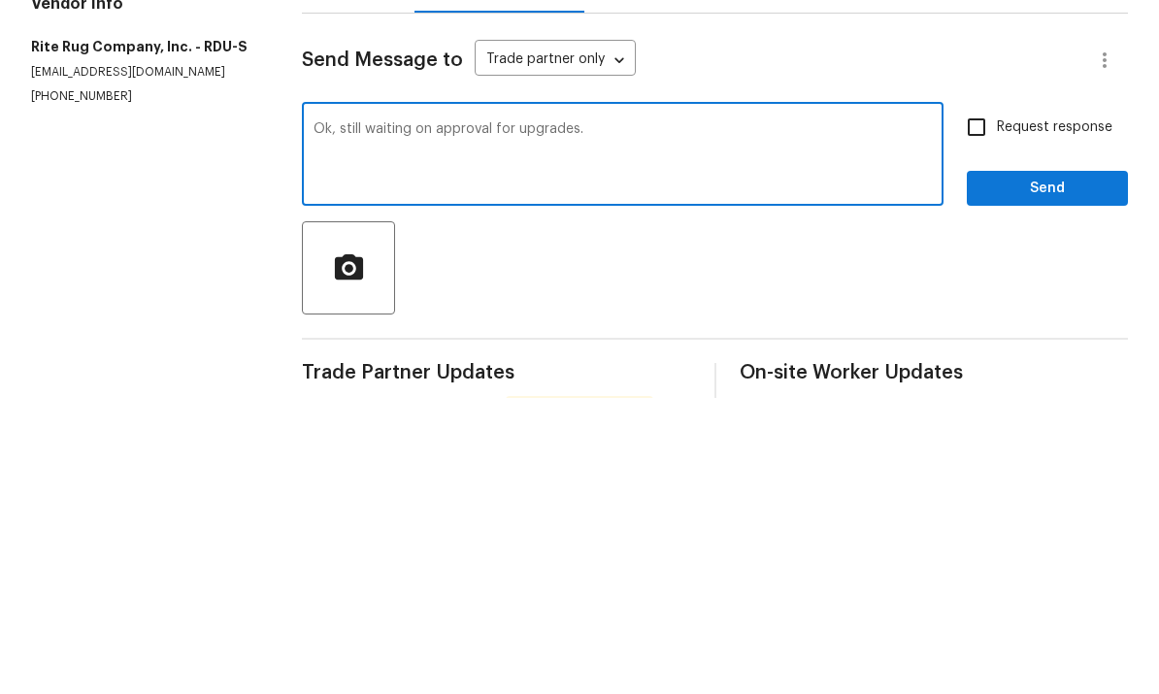
scroll to position [73, 0]
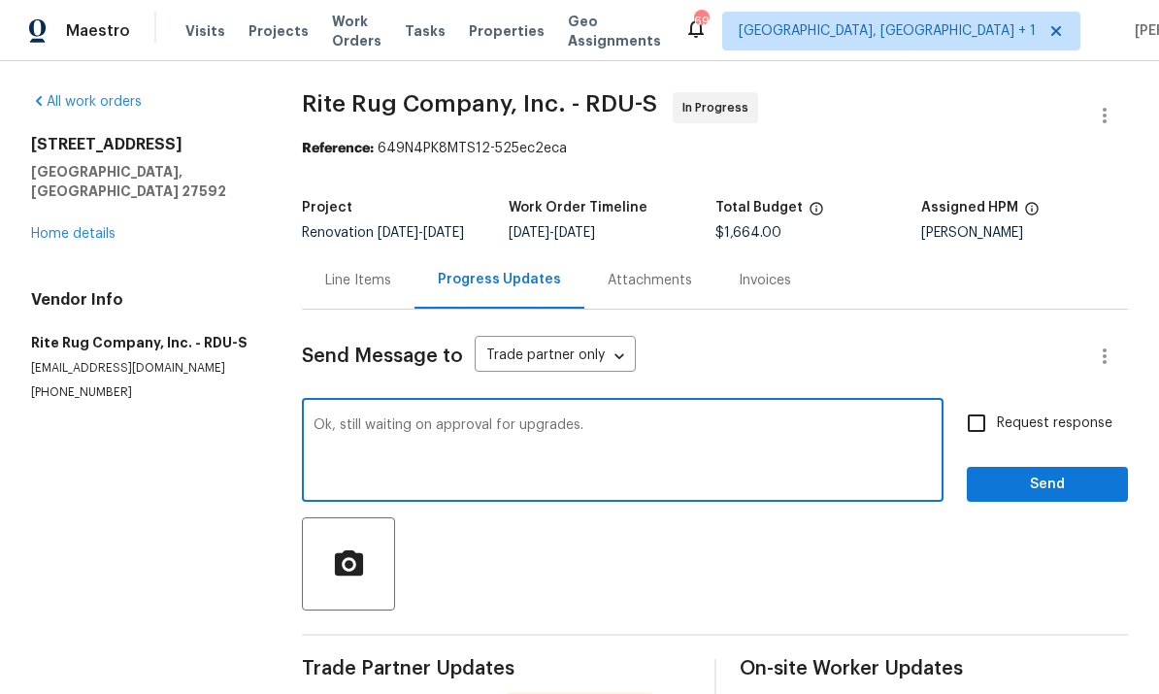
type textarea "Ok, still waiting on approval for upgrades."
click at [973, 403] on input "Request response" at bounding box center [976, 423] width 41 height 41
checkbox input "true"
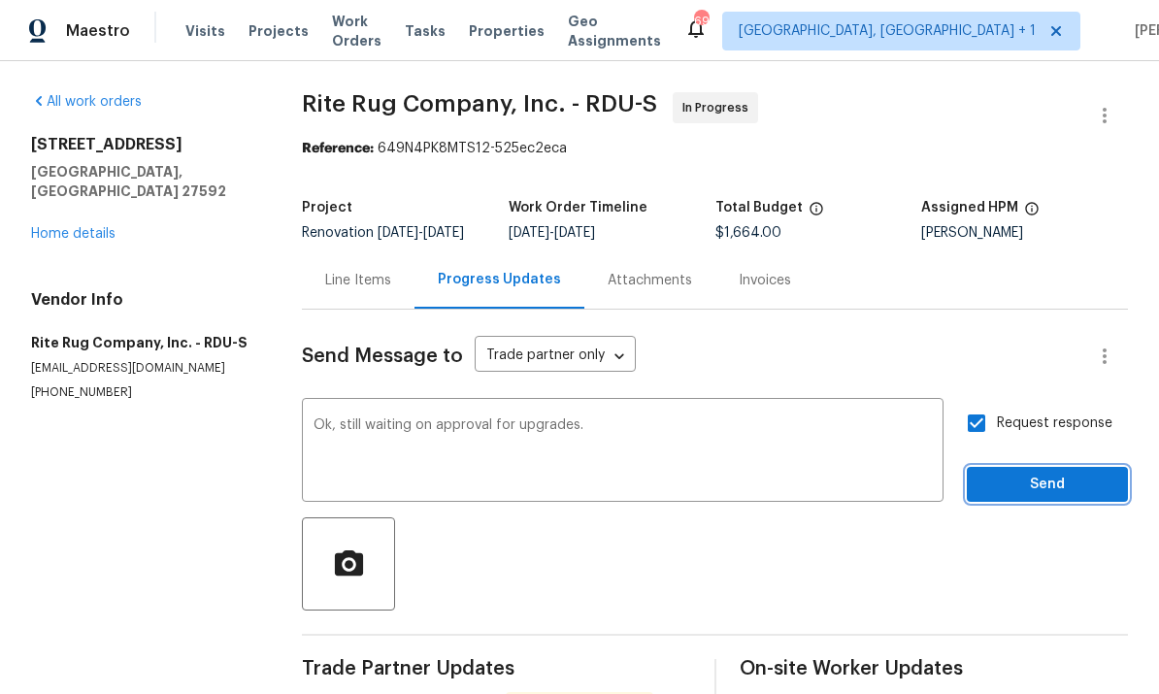
click at [1064, 473] on span "Send" at bounding box center [1047, 485] width 130 height 24
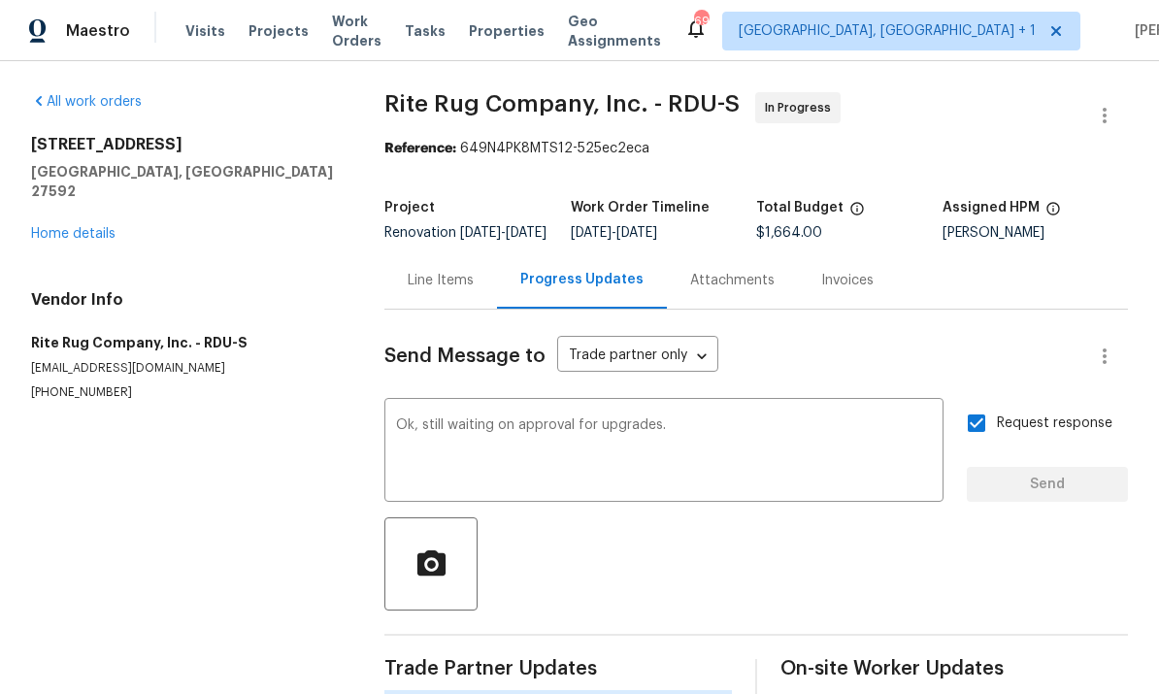
scroll to position [46, 0]
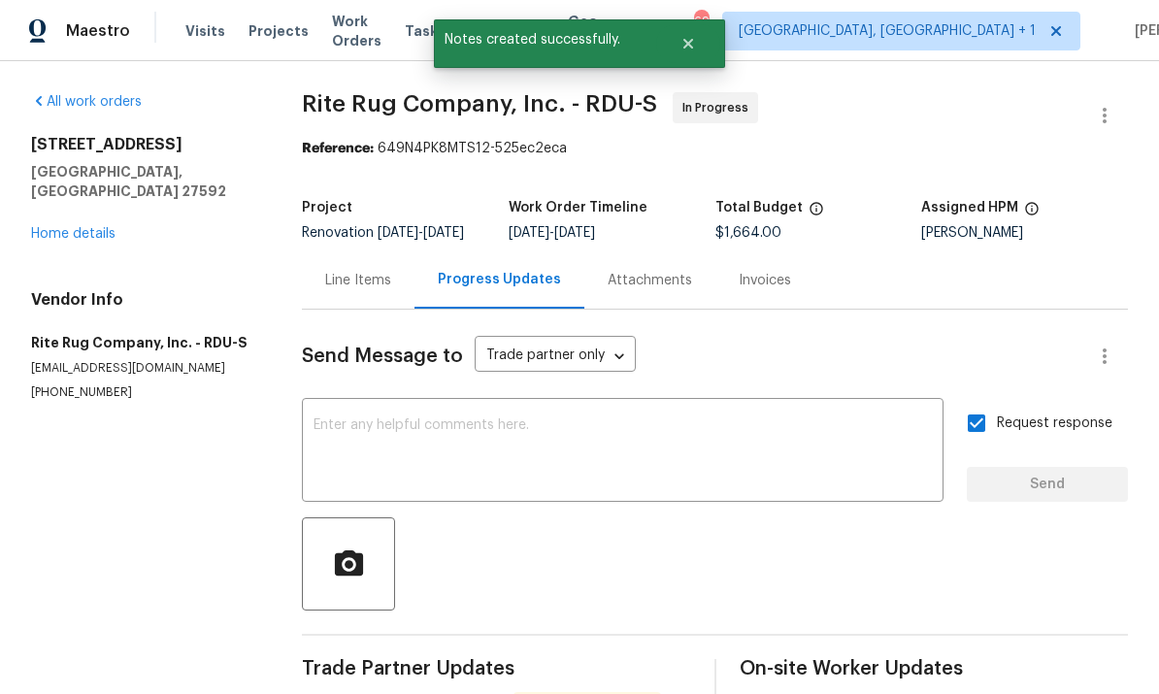
click at [114, 227] on link "Home details" at bounding box center [73, 234] width 84 height 14
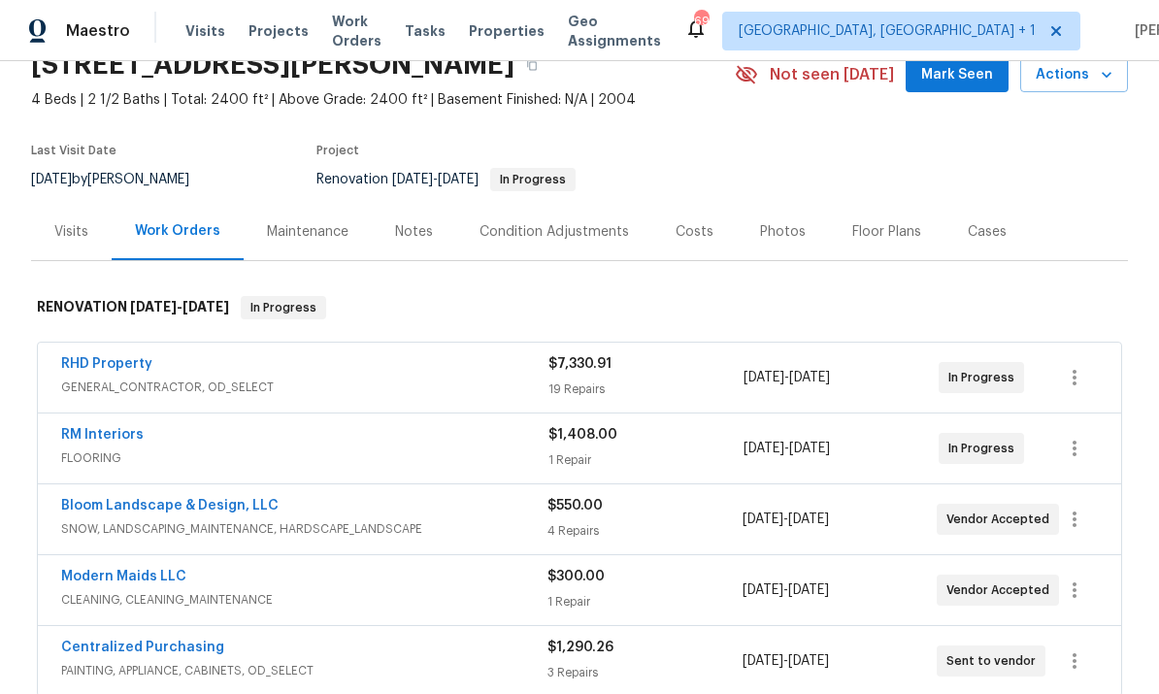
scroll to position [143, 0]
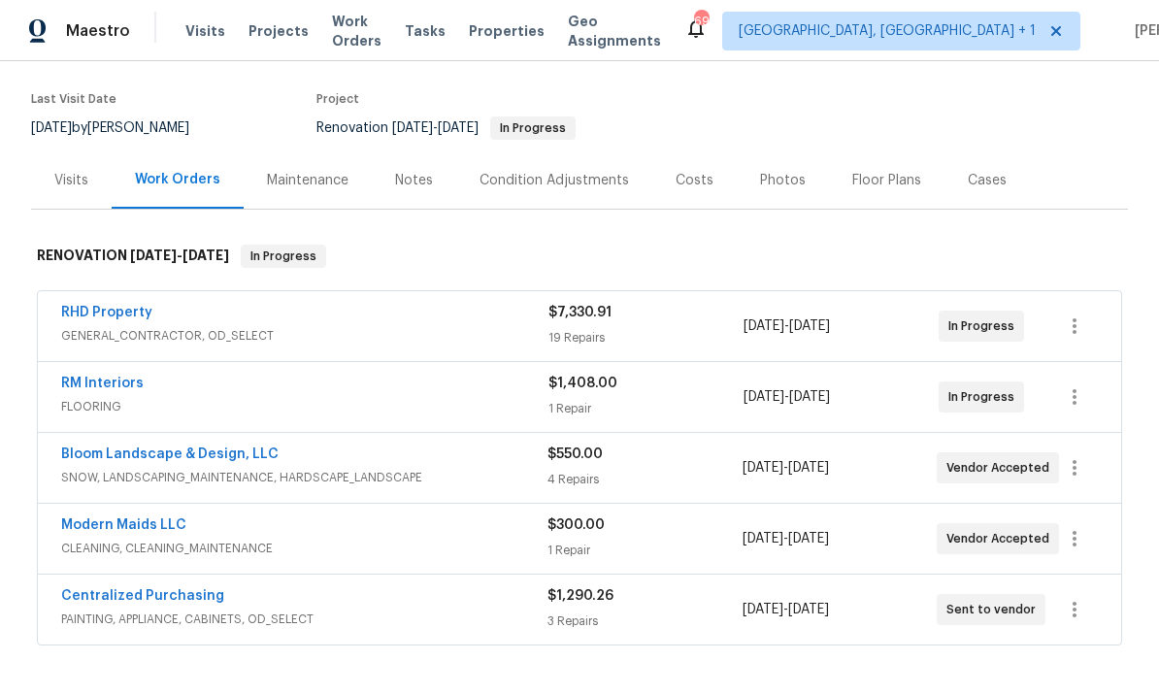
click at [128, 314] on link "RHD Property" at bounding box center [106, 313] width 91 height 14
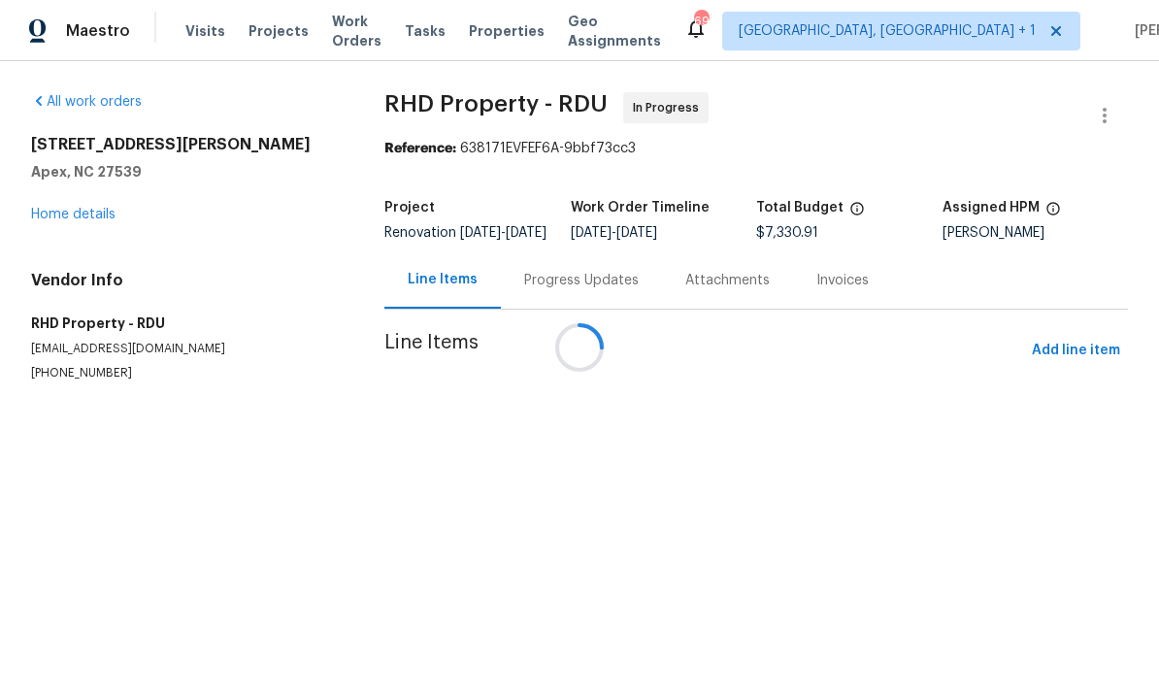
click at [113, 210] on div at bounding box center [579, 347] width 1159 height 694
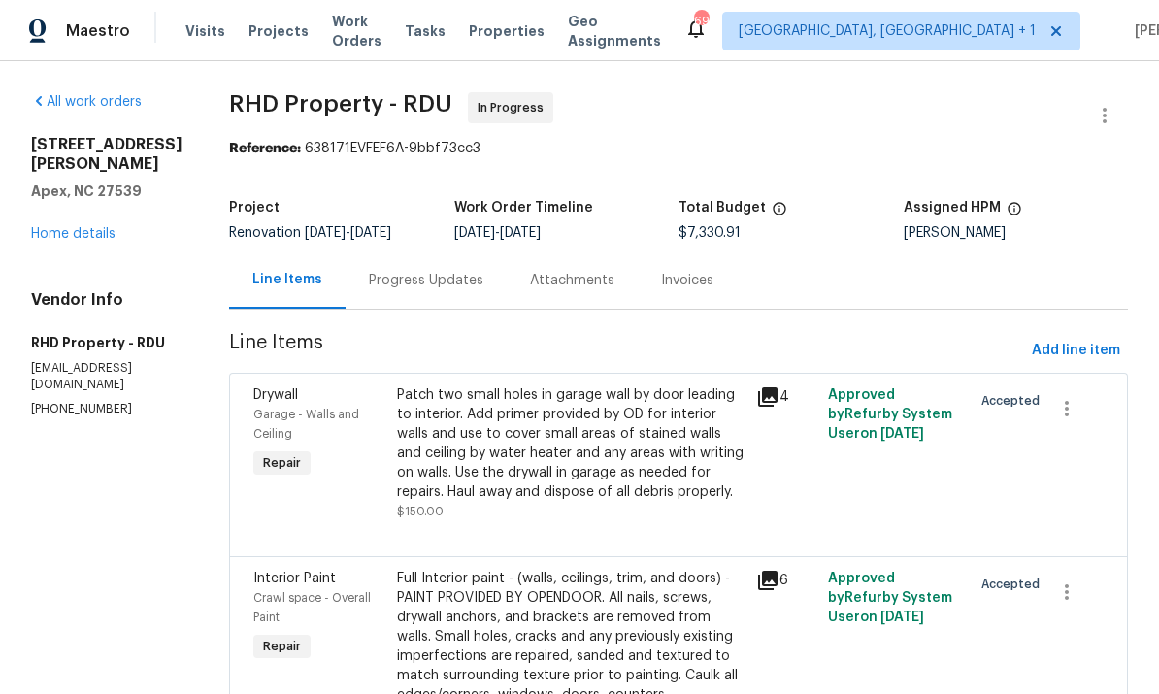
click at [102, 227] on link "Home details" at bounding box center [73, 234] width 84 height 14
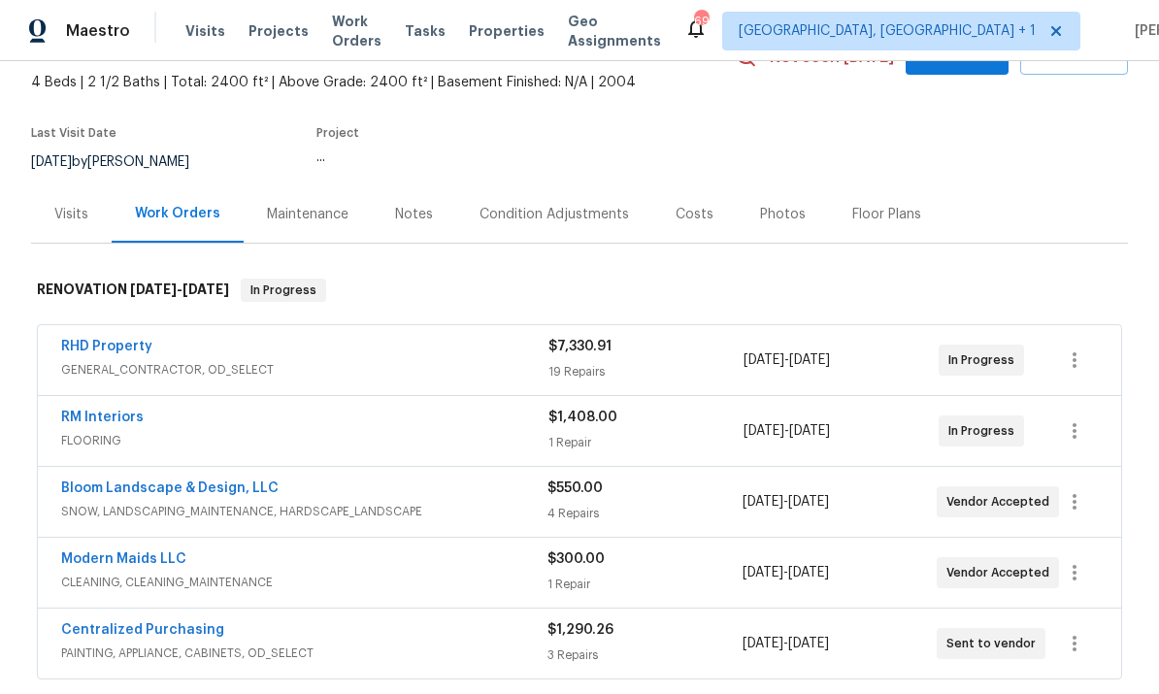
scroll to position [110, 0]
click at [122, 339] on link "RHD Property" at bounding box center [106, 346] width 91 height 14
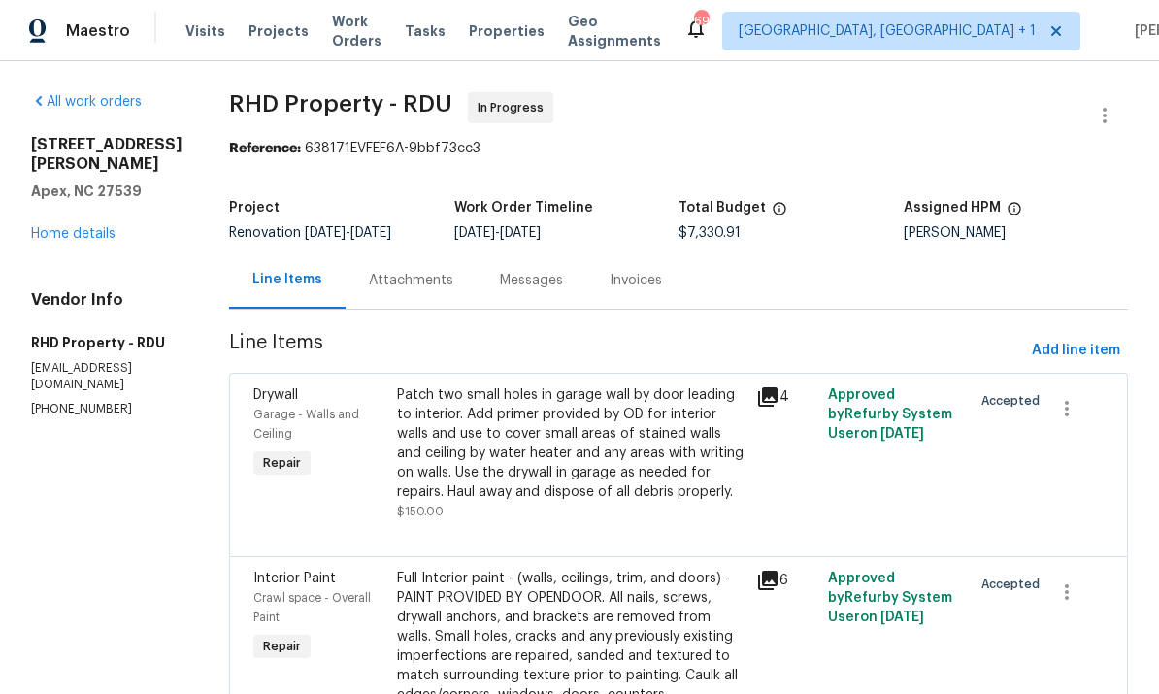
click at [549, 275] on div "Messages" at bounding box center [531, 280] width 63 height 19
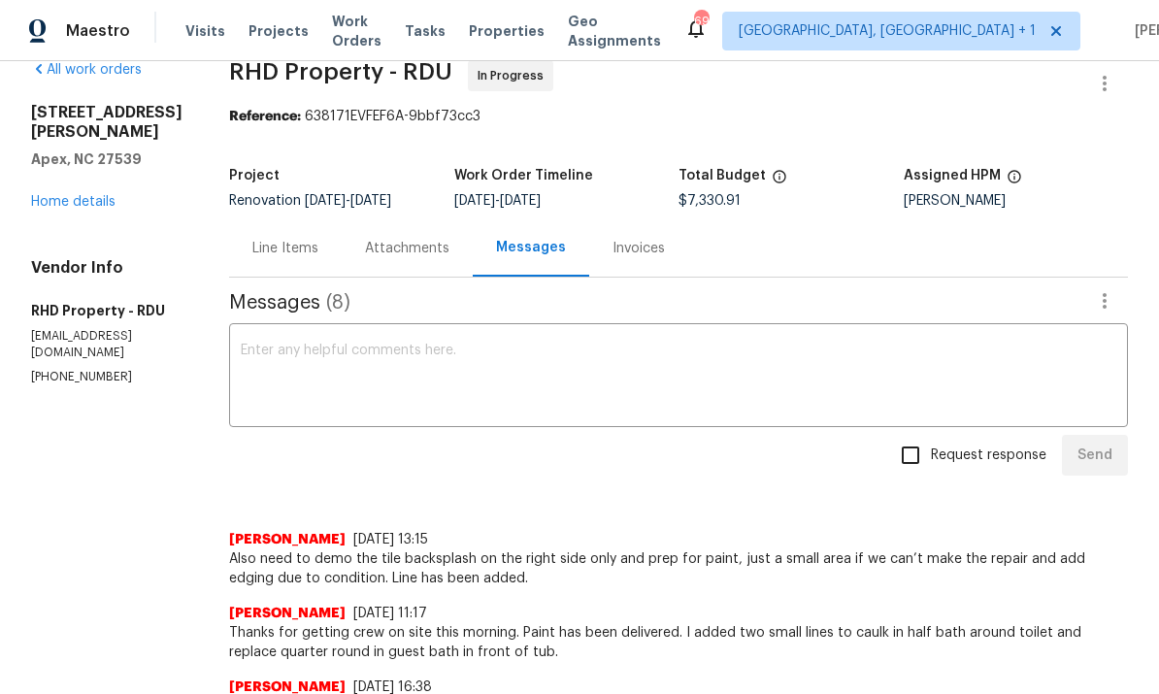
scroll to position [44, 0]
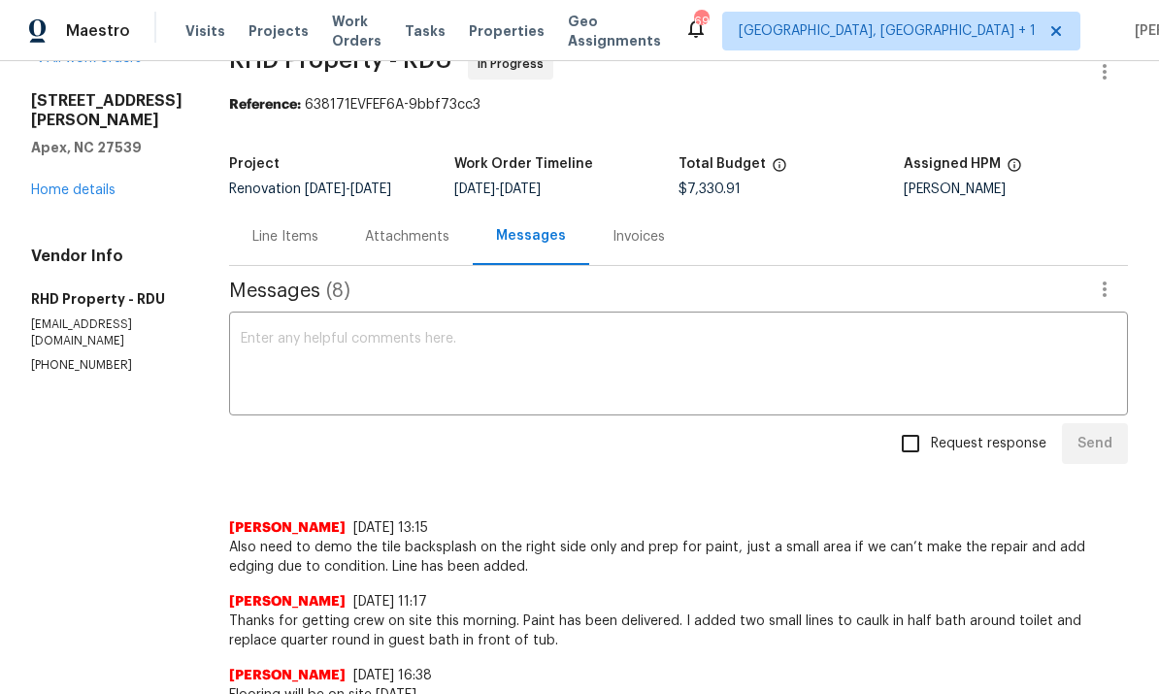
click at [334, 351] on textarea at bounding box center [679, 366] width 876 height 68
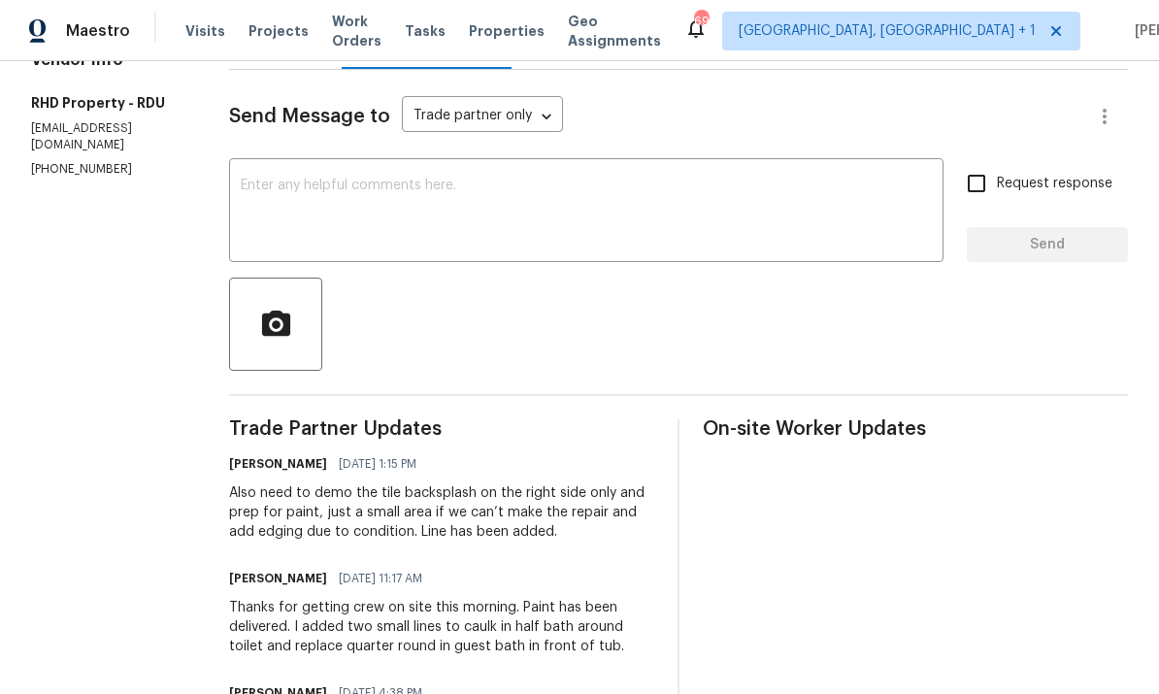
scroll to position [241, 0]
click at [384, 178] on textarea at bounding box center [586, 212] width 691 height 68
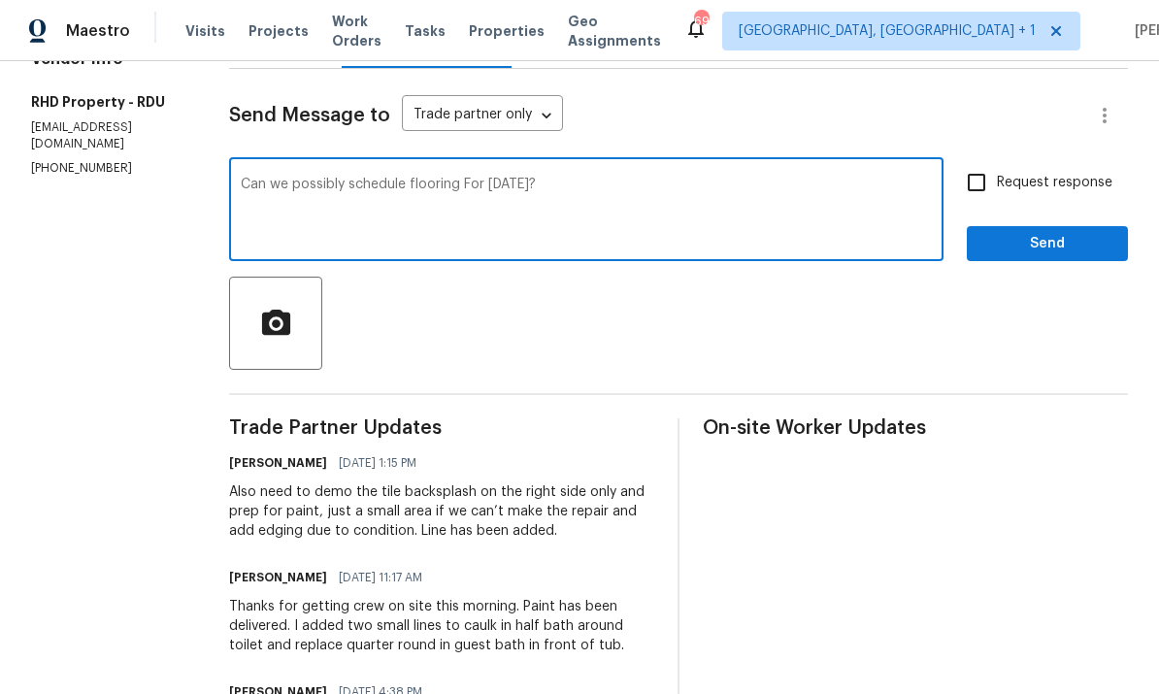
type textarea "Can we possibly schedule flooring For [DATE]?"
click at [988, 162] on input "Request response" at bounding box center [976, 182] width 41 height 41
checkbox input "true"
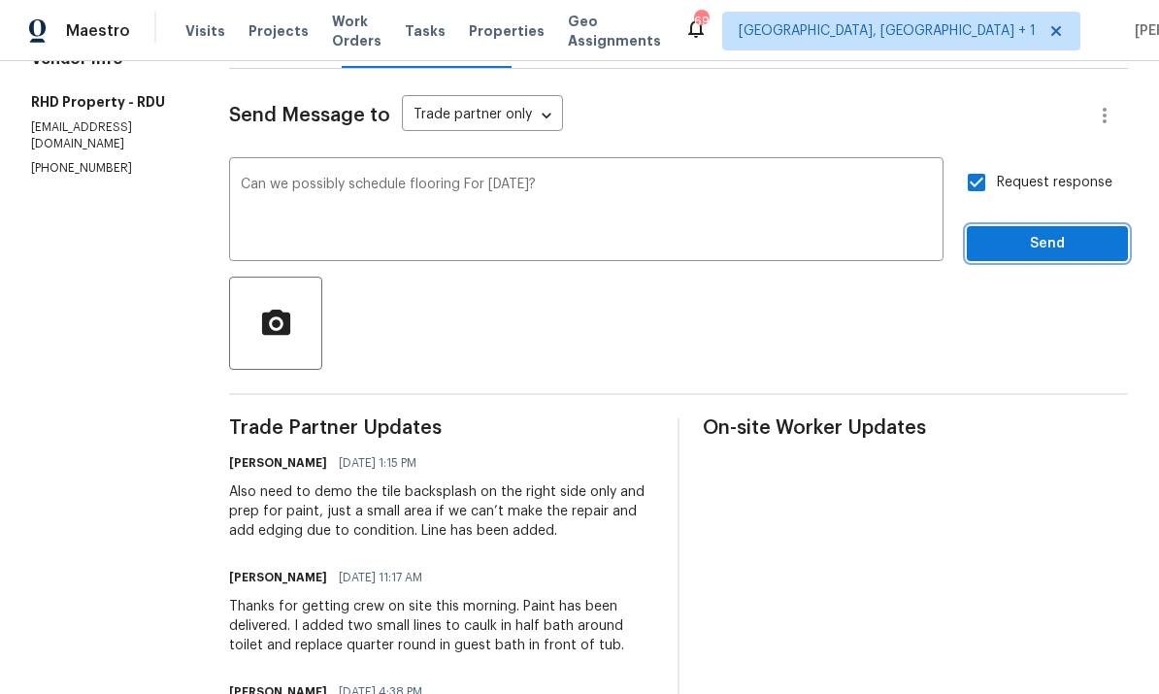
click at [1083, 232] on span "Send" at bounding box center [1047, 244] width 130 height 24
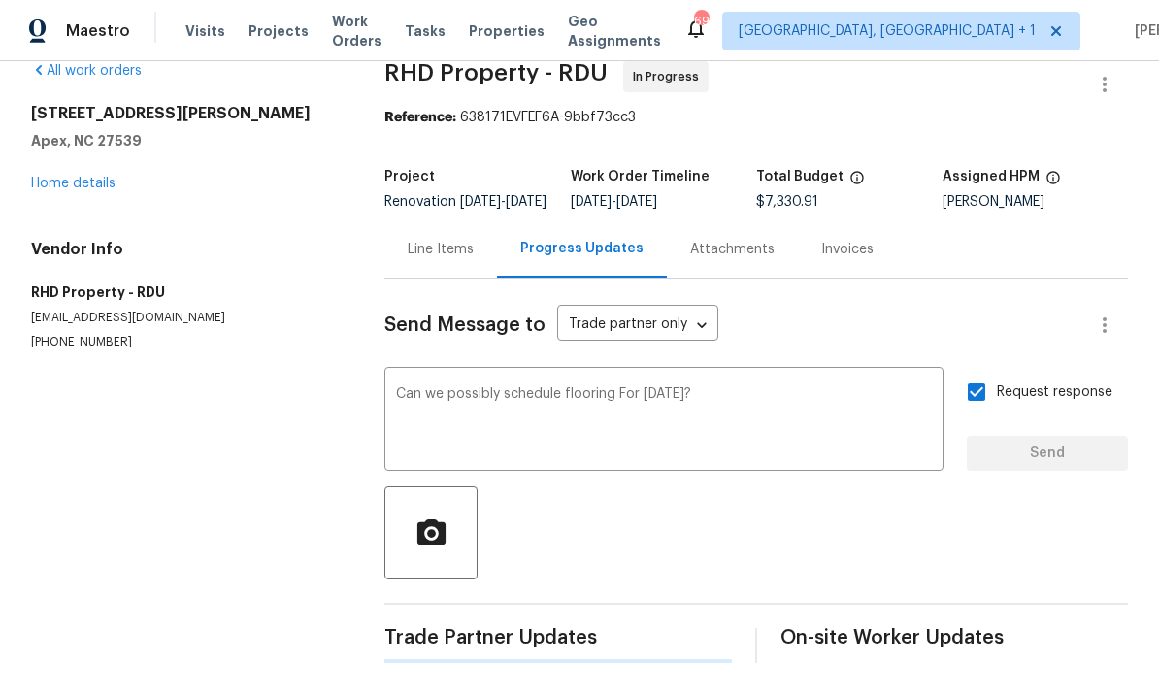
scroll to position [0, 0]
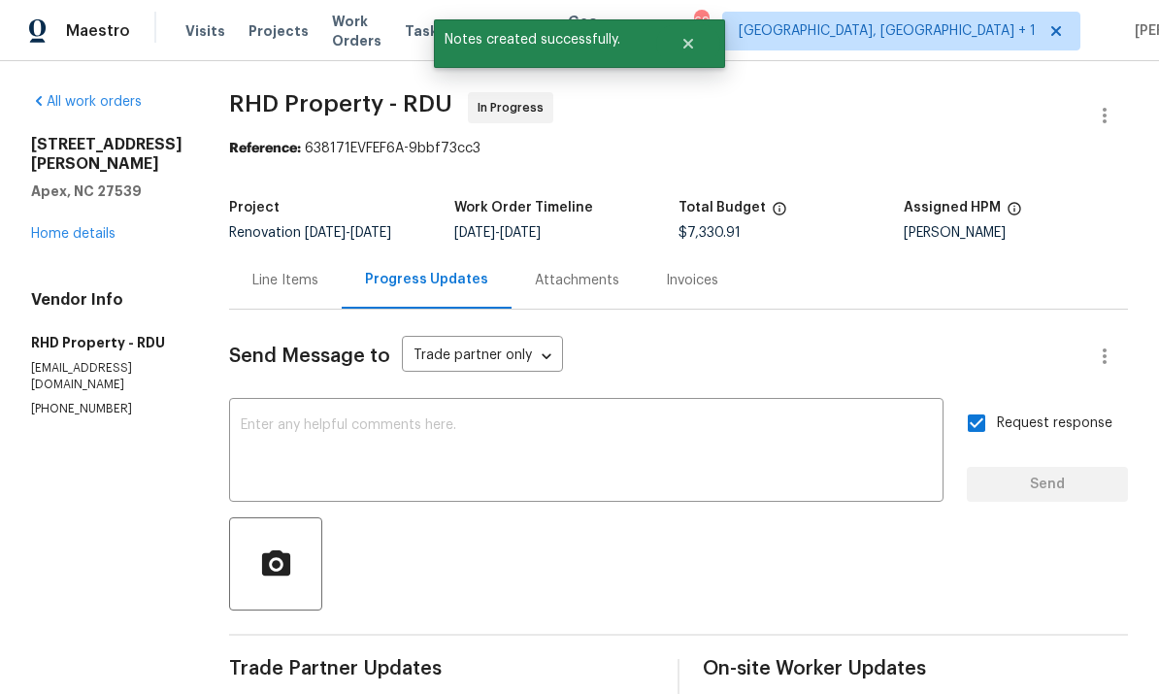
click at [113, 227] on link "Home details" at bounding box center [73, 234] width 84 height 14
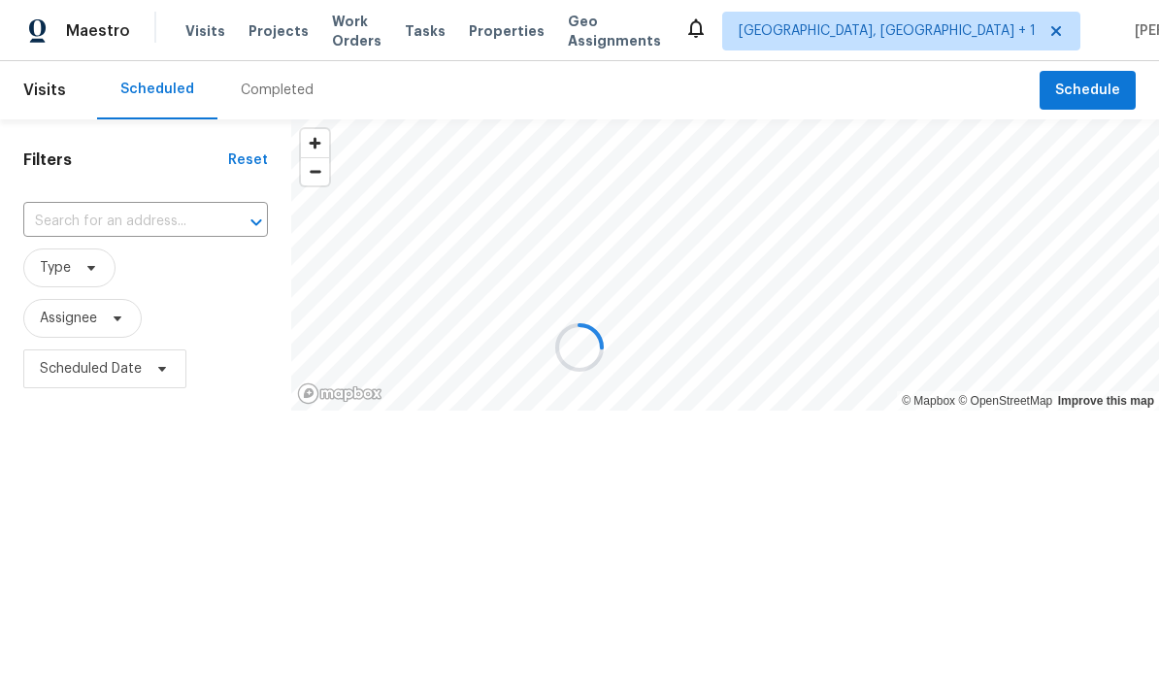
click at [280, 39] on div at bounding box center [579, 347] width 1159 height 694
click at [269, 29] on div at bounding box center [579, 347] width 1159 height 694
click at [265, 42] on div at bounding box center [579, 347] width 1159 height 694
click at [271, 27] on div at bounding box center [579, 347] width 1159 height 694
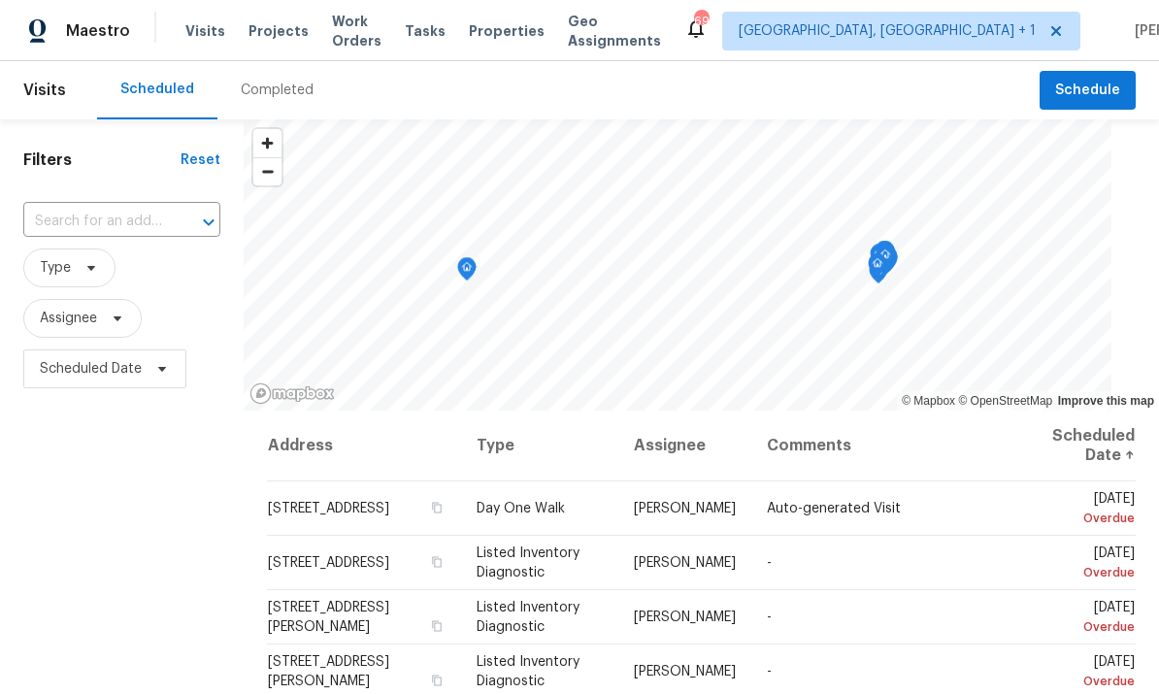
click at [262, 34] on span "Projects" at bounding box center [279, 30] width 60 height 19
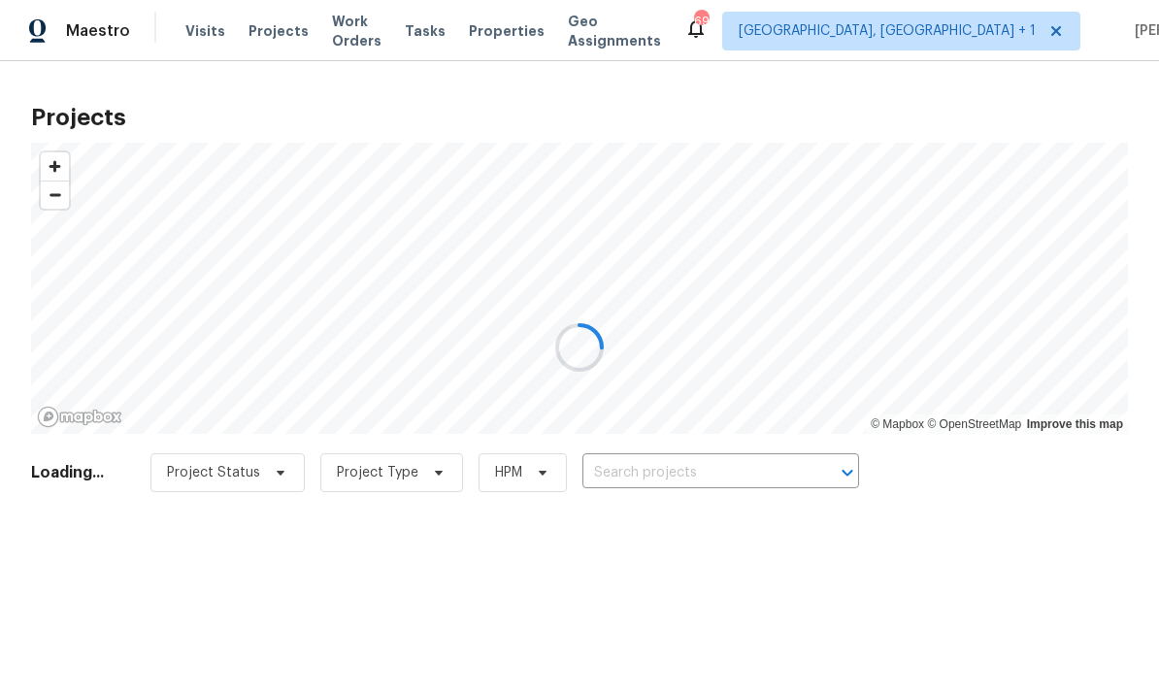
click at [691, 471] on div at bounding box center [579, 347] width 1159 height 694
click at [688, 471] on div at bounding box center [579, 347] width 1159 height 694
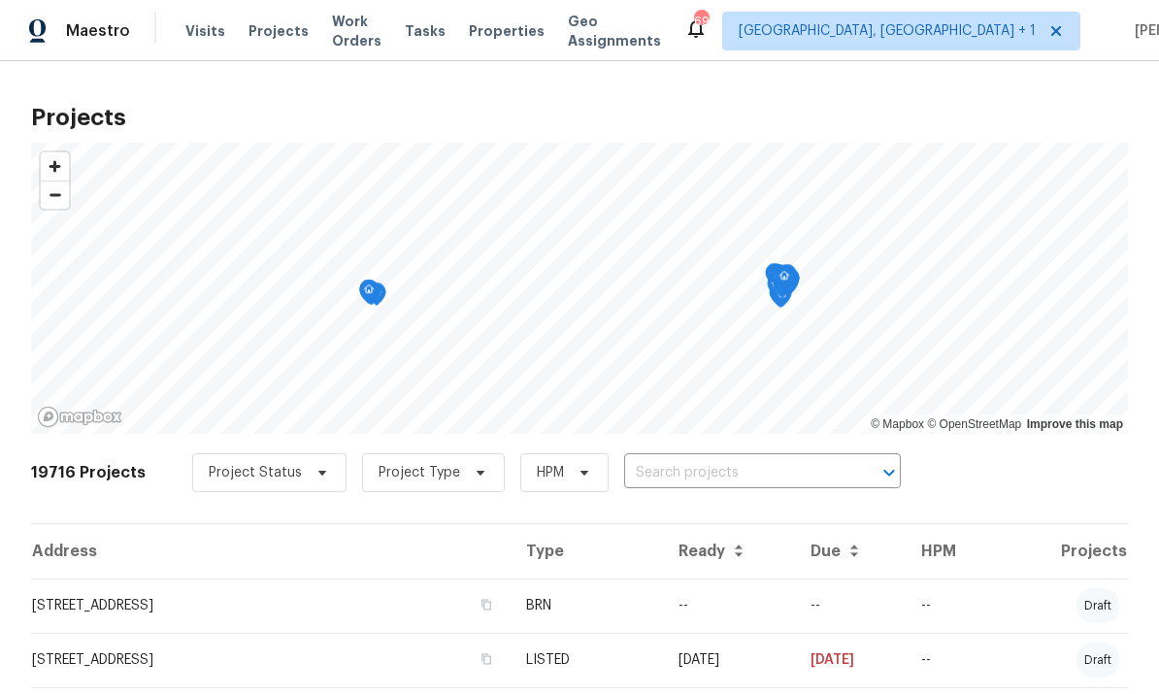
click at [712, 479] on input "text" at bounding box center [735, 473] width 222 height 30
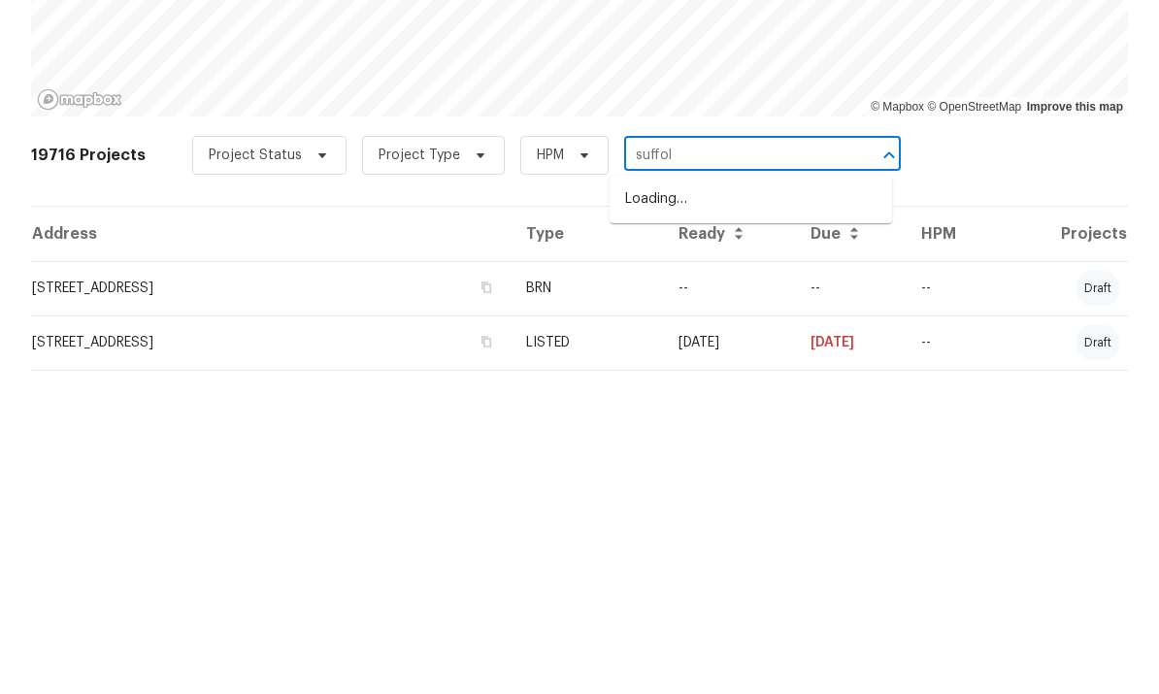
type input "suffolk"
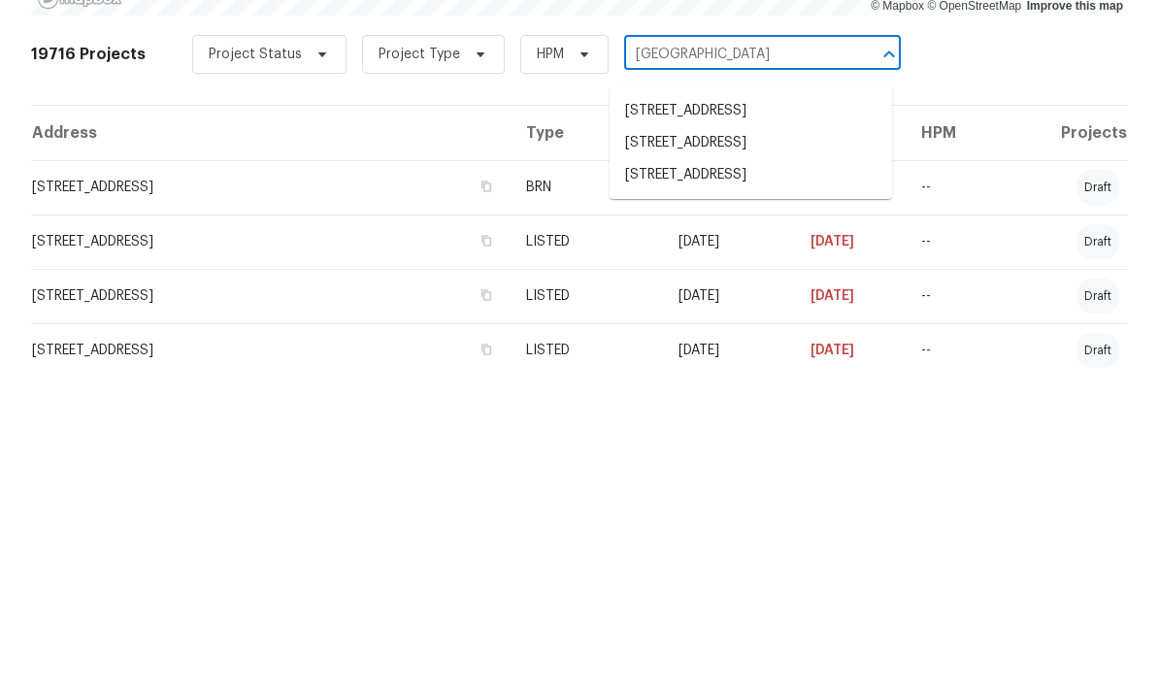
scroll to position [108, 0]
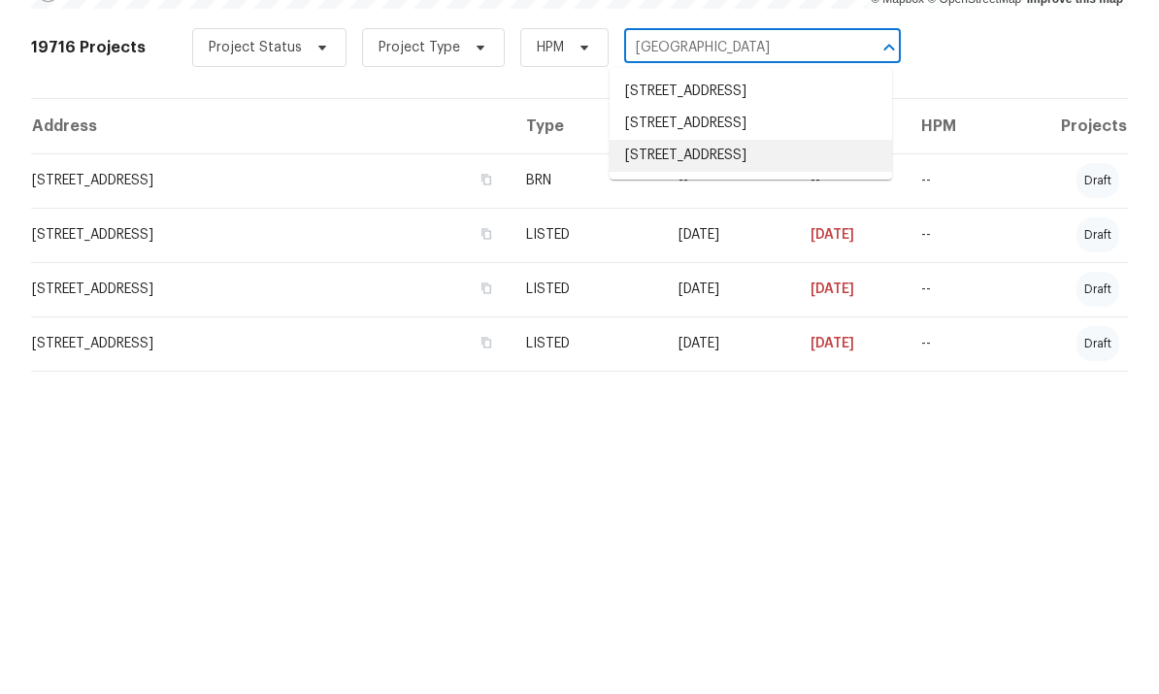
click at [780, 457] on li "3721 Suffolk St, Durham, NC 27707" at bounding box center [751, 473] width 282 height 32
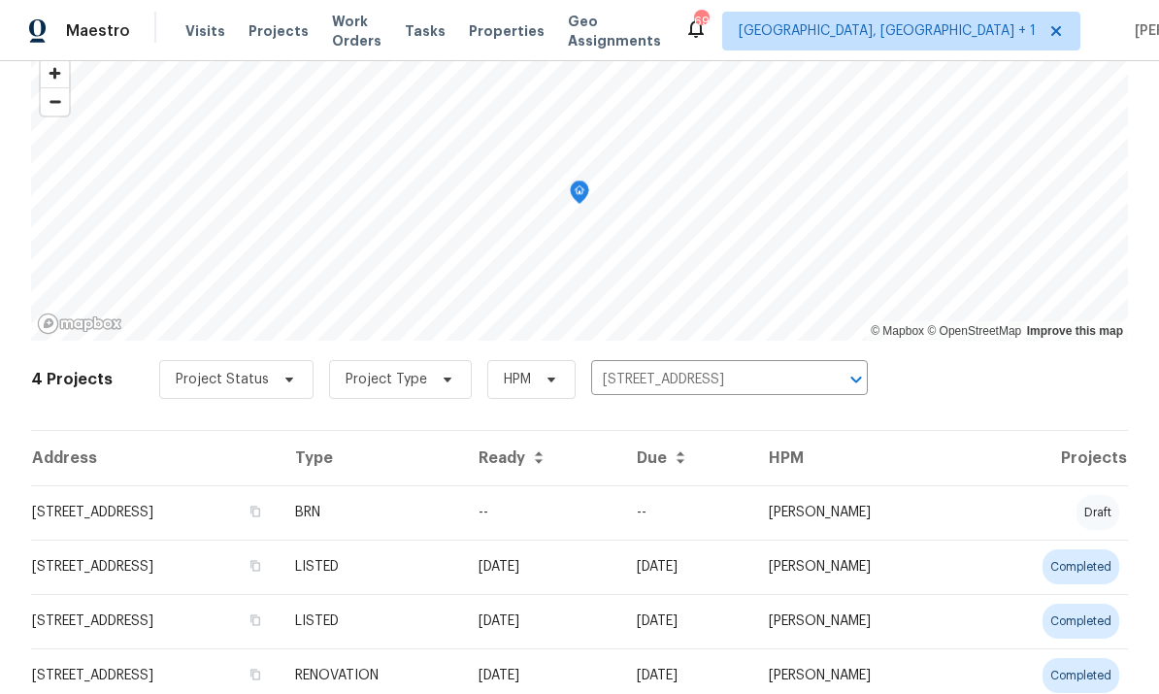
scroll to position [92, 0]
